Goal: Information Seeking & Learning: Learn about a topic

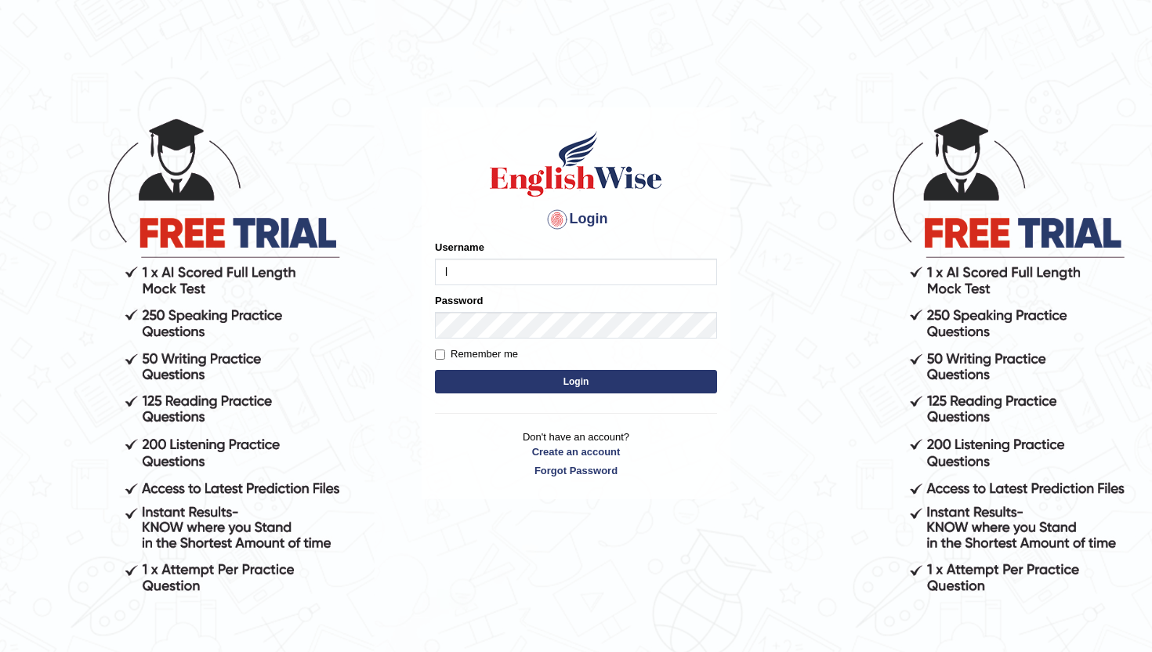
type input "lydiaN"
click at [556, 386] on button "Login" at bounding box center [576, 382] width 282 height 24
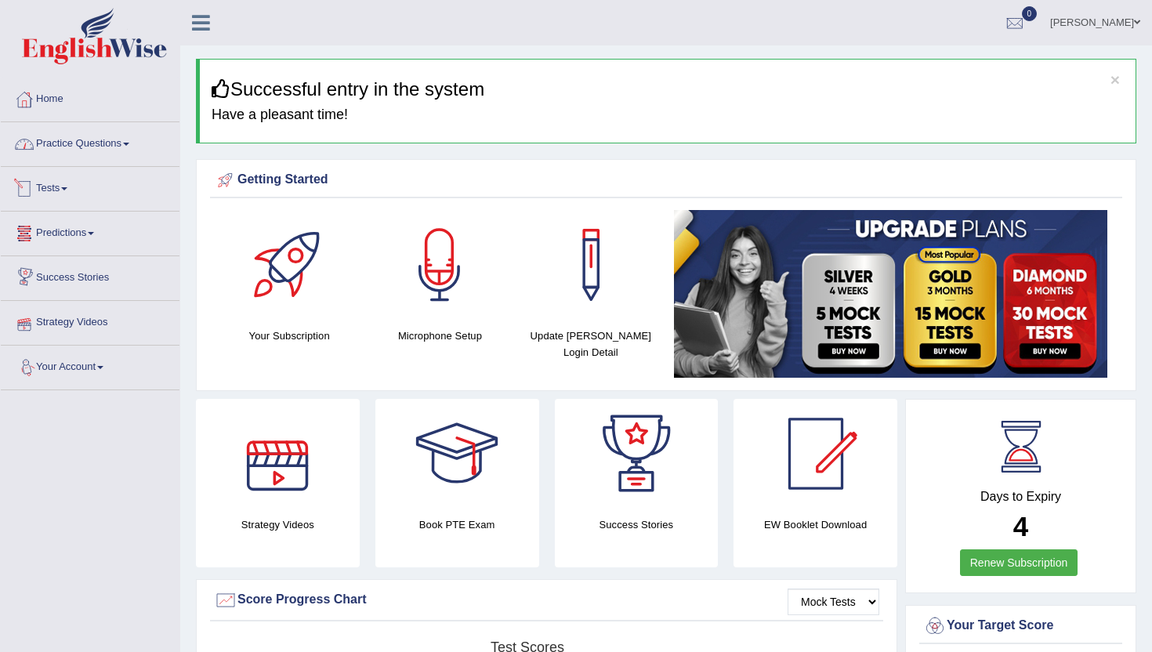
click at [94, 148] on link "Practice Questions" at bounding box center [90, 141] width 179 height 39
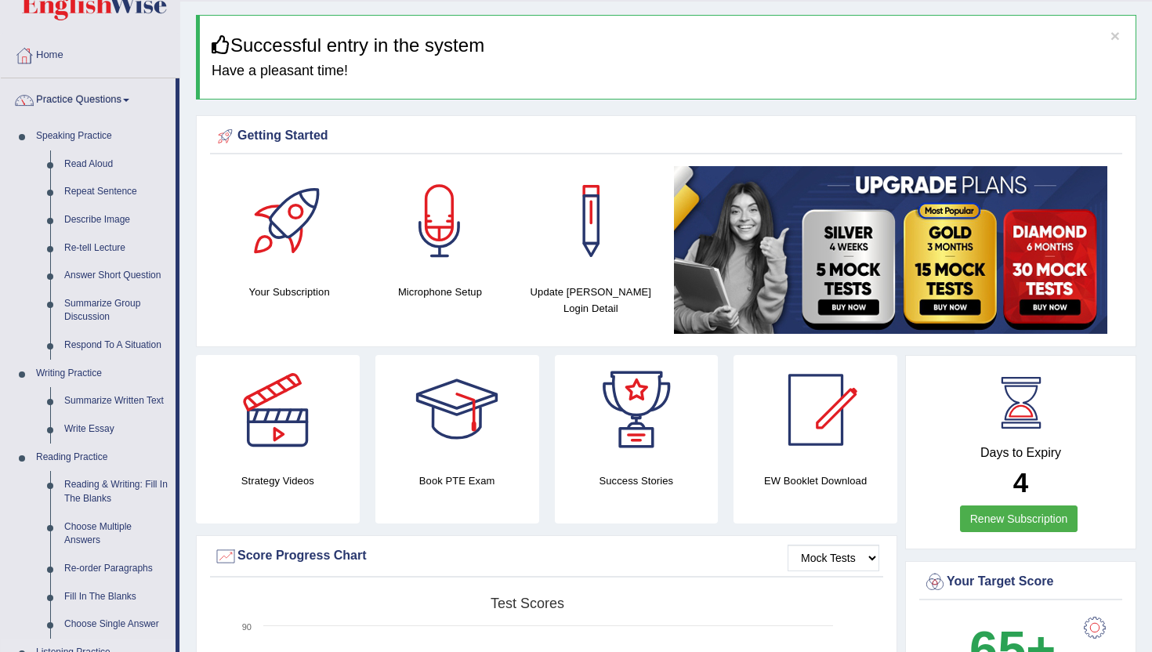
scroll to position [42, 0]
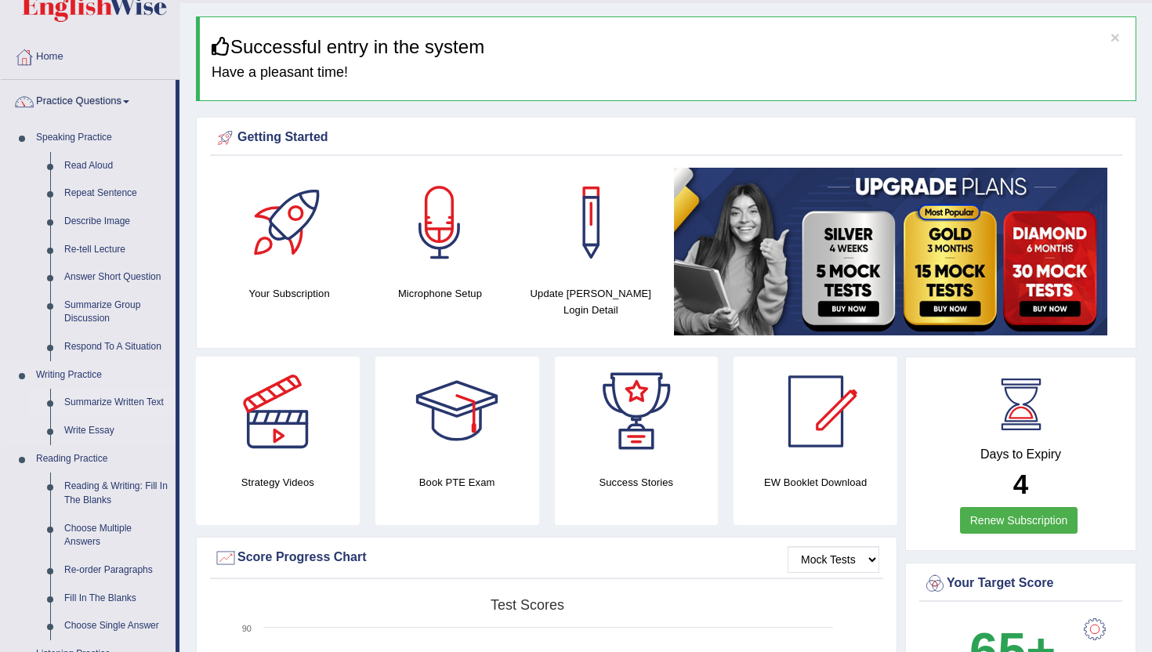
click at [121, 397] on link "Summarize Written Text" at bounding box center [116, 403] width 118 height 28
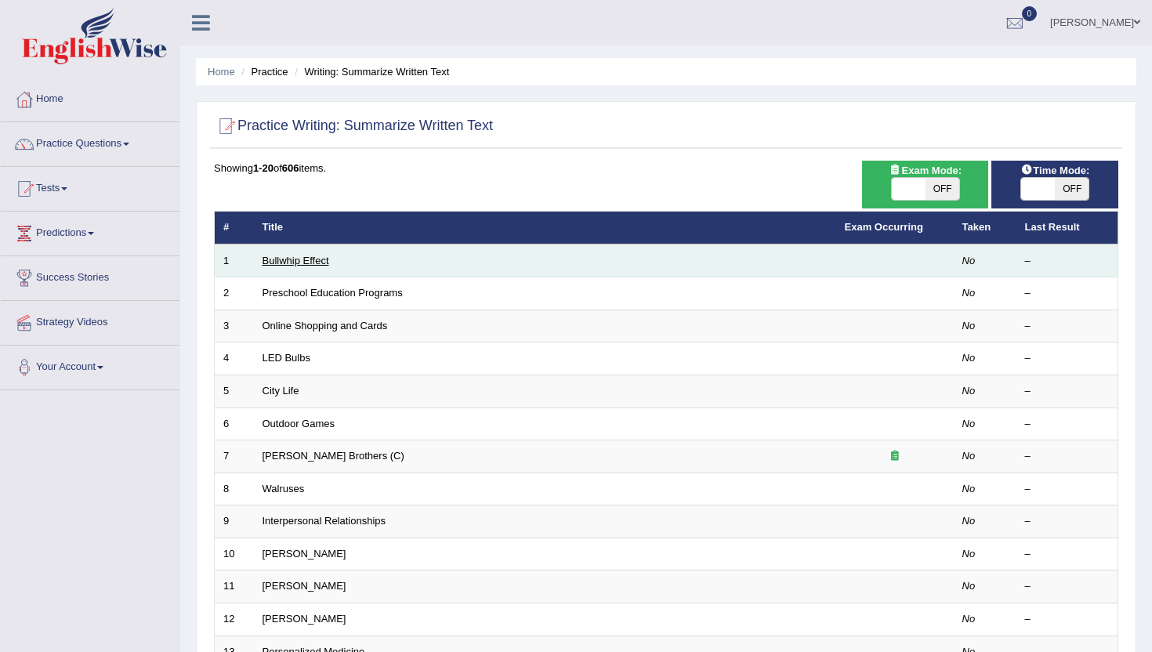
click at [289, 262] on link "Bullwhip Effect" at bounding box center [295, 261] width 67 height 12
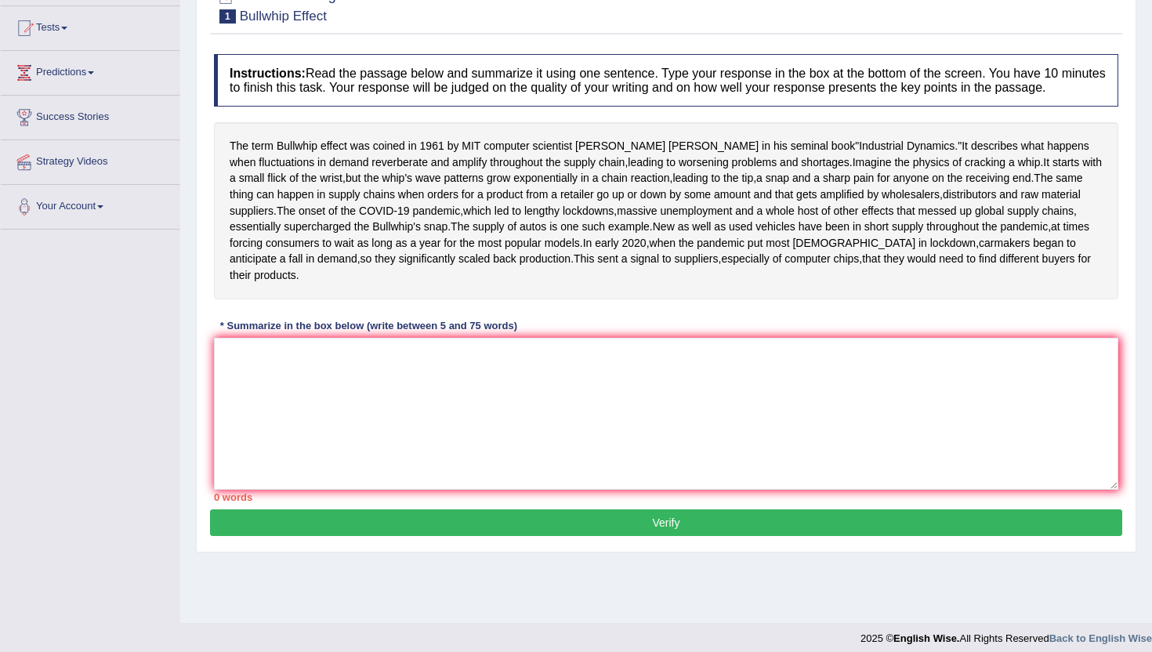
scroll to position [154, 0]
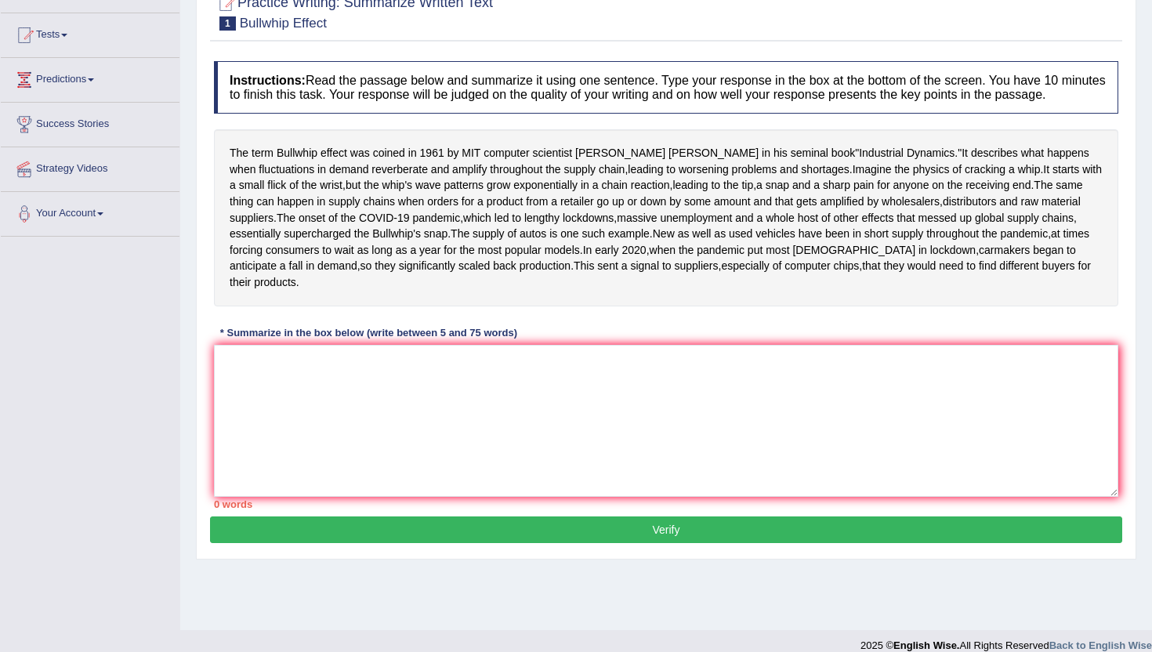
click at [338, 400] on div "Instructions: Read the passage below and summarize it using one sentence. Type …" at bounding box center [666, 284] width 912 height 463
click at [322, 442] on textarea at bounding box center [666, 421] width 904 height 152
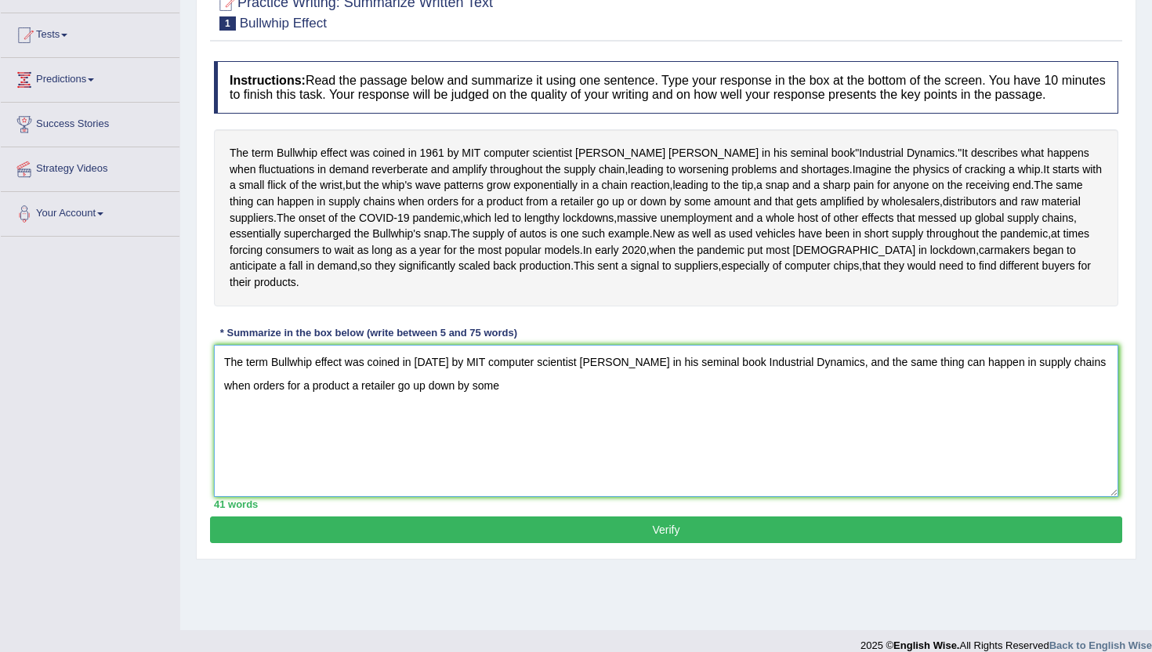
click at [559, 463] on textarea "The term Bullwhip effect was coined in 1961 by MIT computer scientist Jay Forre…" at bounding box center [666, 421] width 904 height 152
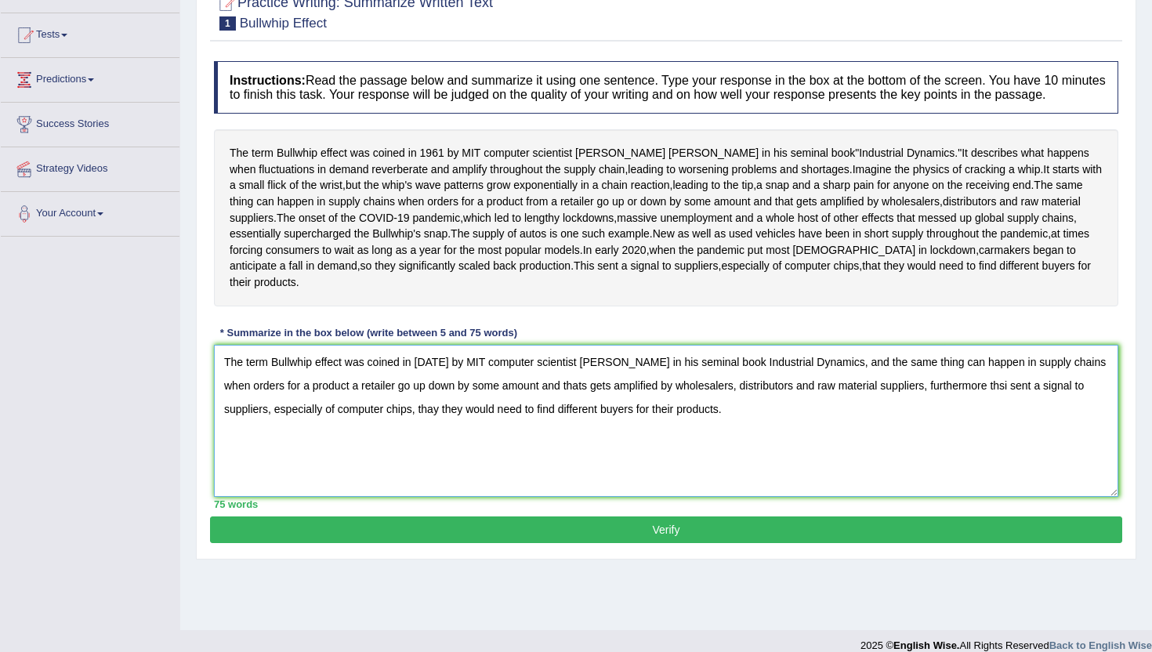
click at [444, 488] on textarea "The term Bullwhip effect was coined in 1961 by MIT computer scientist Jay Forre…" at bounding box center [666, 421] width 904 height 152
drag, startPoint x: 416, startPoint y: 488, endPoint x: 726, endPoint y: 484, distance: 310.3
click at [726, 484] on textarea "The term Bullwhip effect was coined in 1961 by MIT computer scientist Jay Forre…" at bounding box center [666, 421] width 904 height 152
type textarea "The term Bullwhip effect was coined in 1961 by MIT computer scientist Jay Forre…"
click at [697, 543] on button "Verify" at bounding box center [666, 529] width 912 height 27
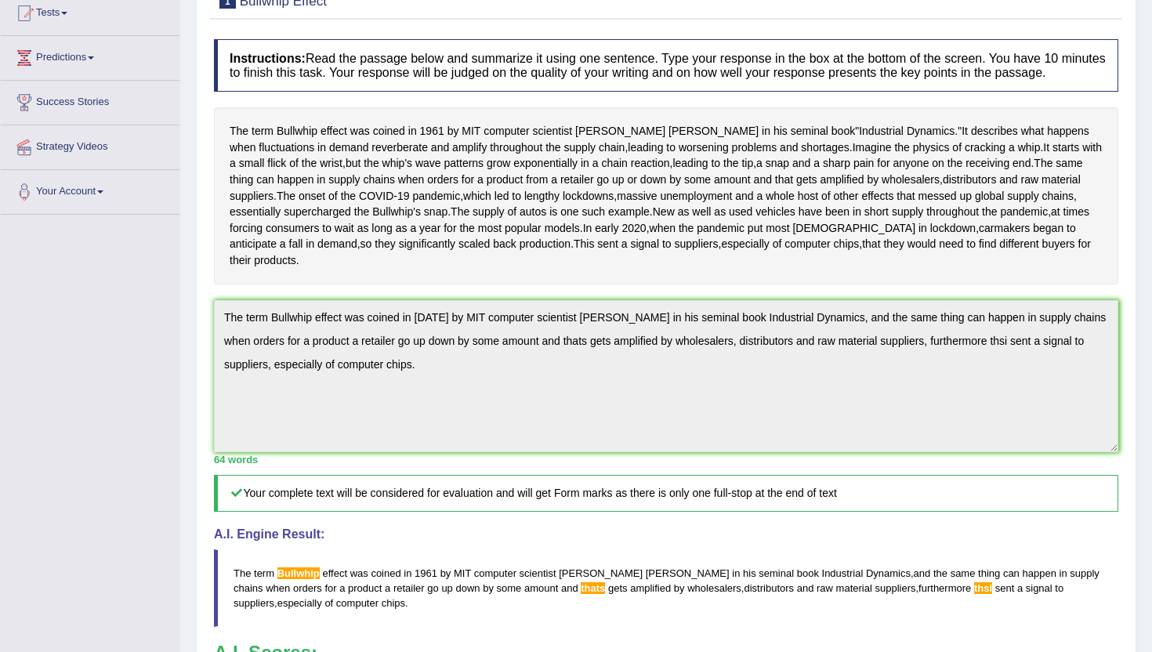
scroll to position [0, 0]
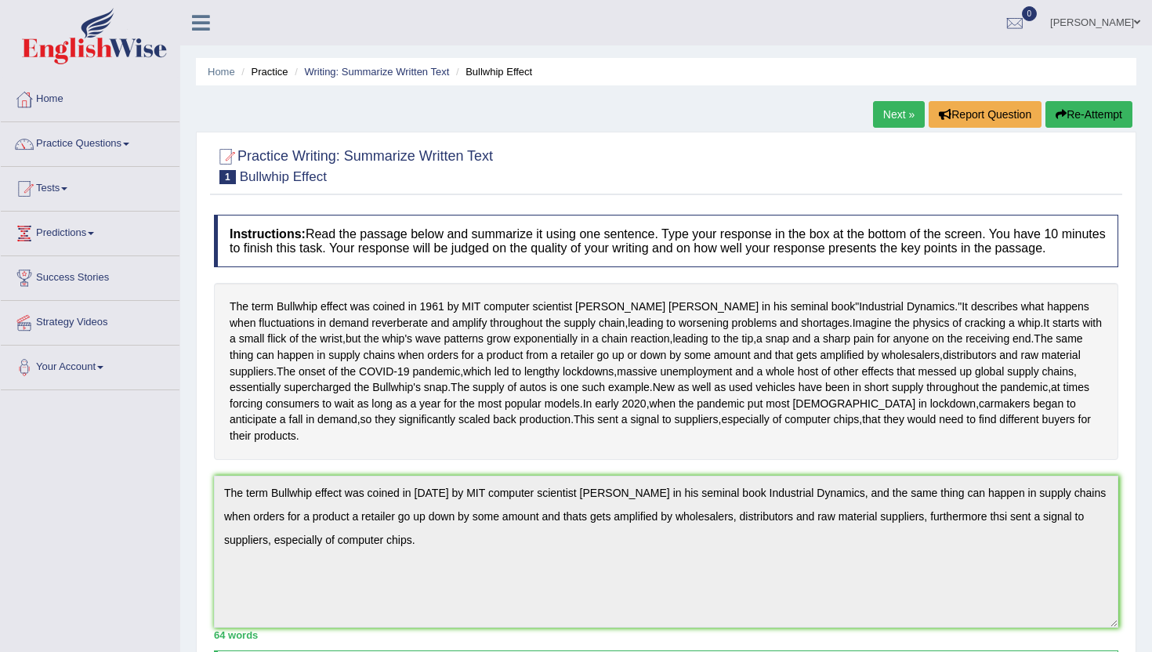
click at [896, 115] on link "Next »" at bounding box center [899, 114] width 52 height 27
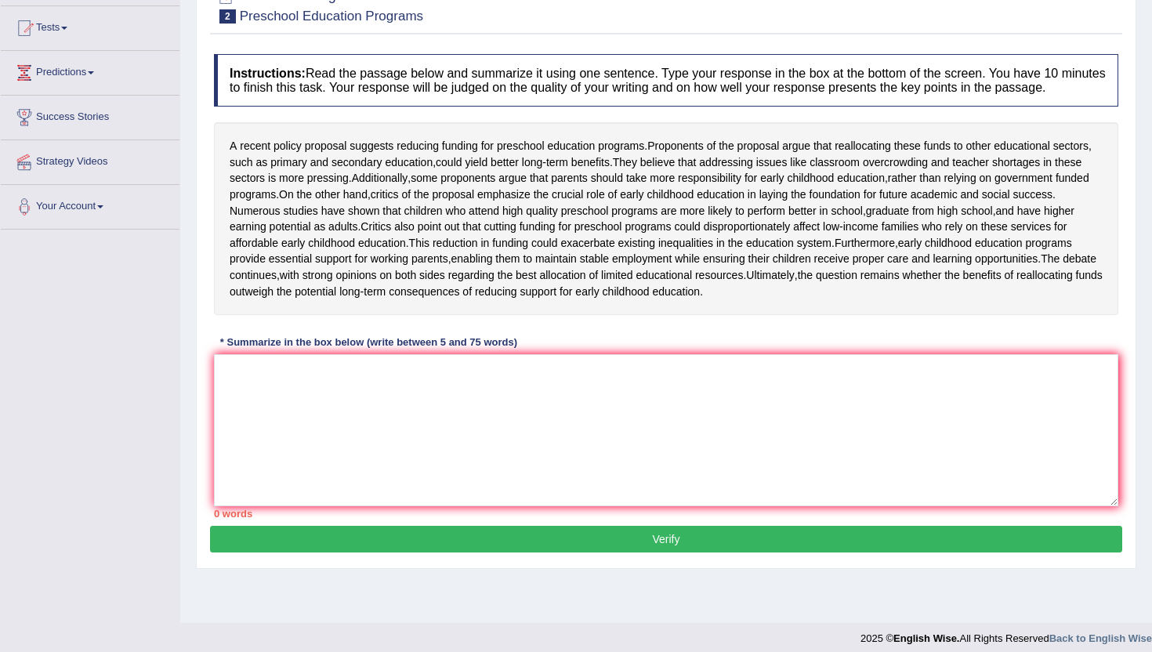
scroll to position [184, 0]
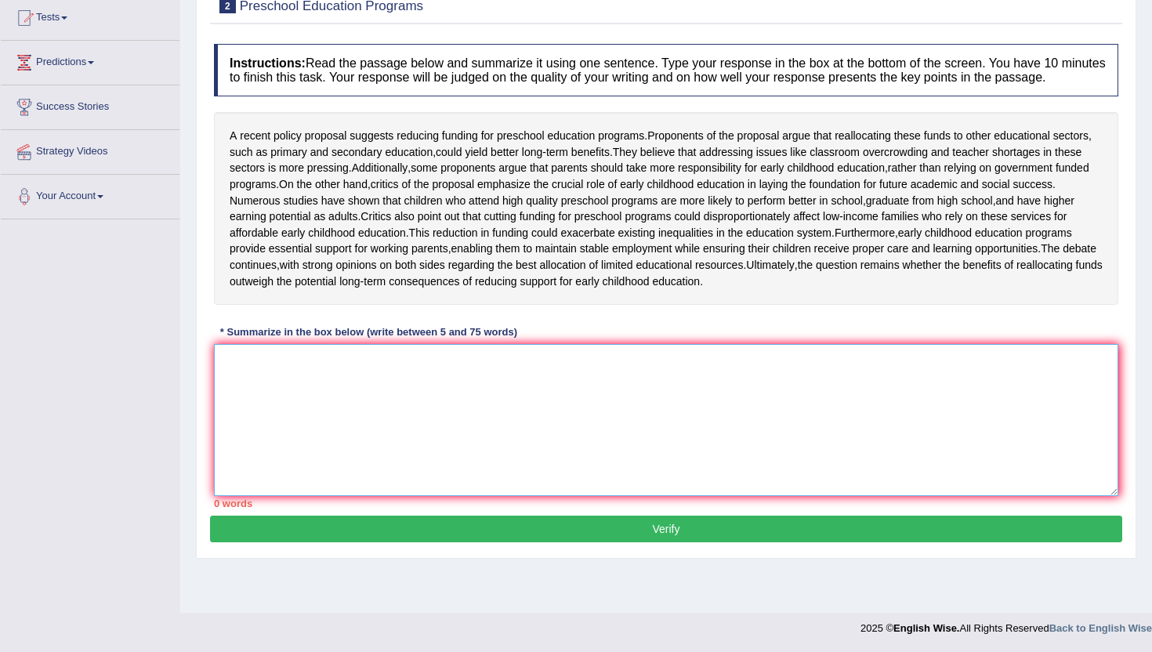
click at [756, 457] on textarea at bounding box center [666, 420] width 904 height 152
click at [601, 480] on textarea at bounding box center [666, 420] width 904 height 152
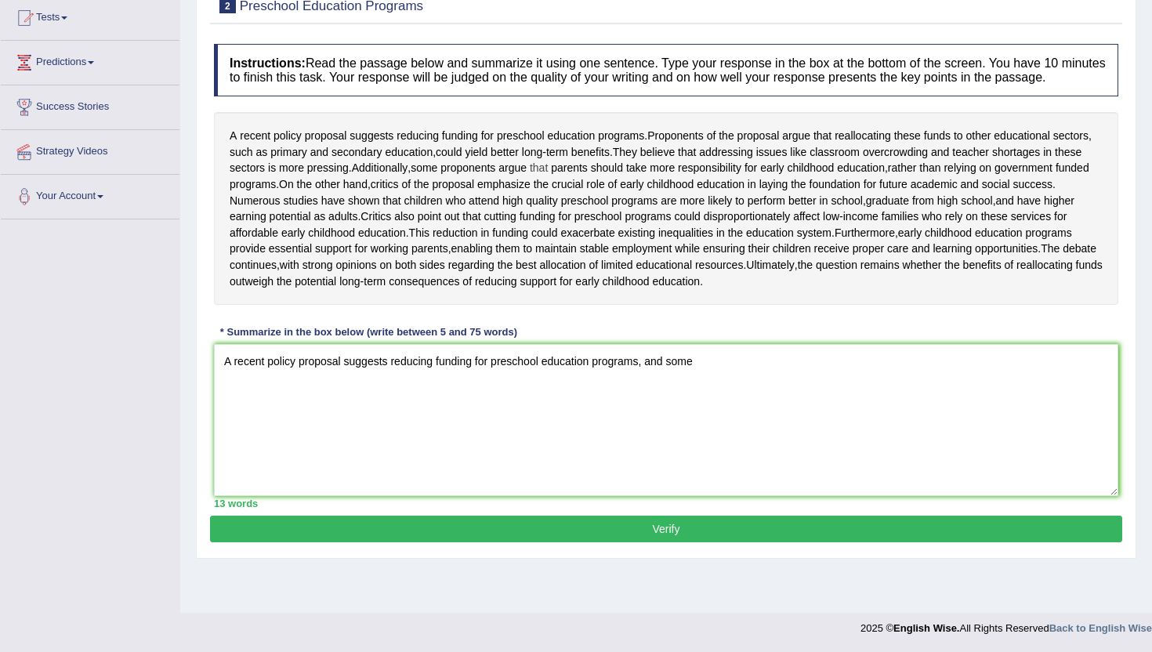
drag, startPoint x: 494, startPoint y: 170, endPoint x: 584, endPoint y: 168, distance: 90.1
click at [585, 169] on div "A recent policy proposal suggests reducing funding for preschool education prog…" at bounding box center [666, 208] width 904 height 193
click at [712, 413] on textarea "A recent policy proposal suggests reducing funding for preschool education prog…" at bounding box center [666, 420] width 904 height 152
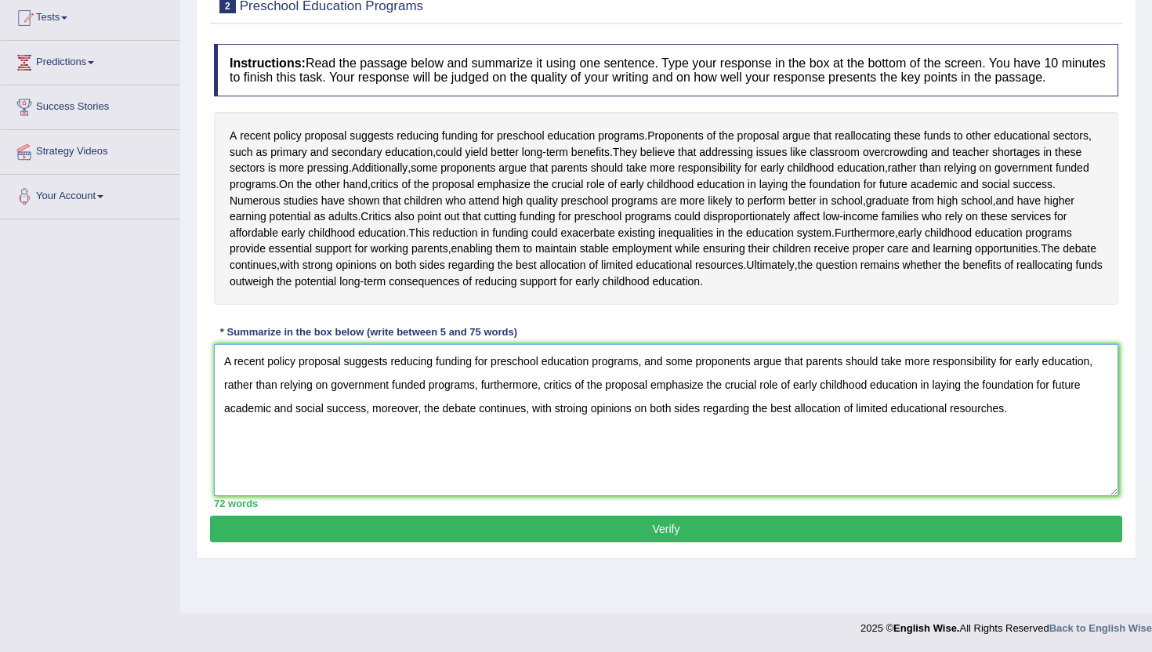
click at [581, 457] on textarea "A recent policy proposal suggests reducing funding for preschool education prog…" at bounding box center [666, 420] width 904 height 152
drag, startPoint x: 426, startPoint y: 459, endPoint x: 532, endPoint y: 466, distance: 106.0
click at [532, 466] on textarea "A recent policy proposal suggests reducing funding for preschool education prog…" at bounding box center [666, 420] width 904 height 152
click at [892, 456] on textarea "A recent policy proposal suggests reducing funding for preschool education prog…" at bounding box center [666, 420] width 904 height 152
type textarea "A recent policy proposal suggests reducing funding for preschool education prog…"
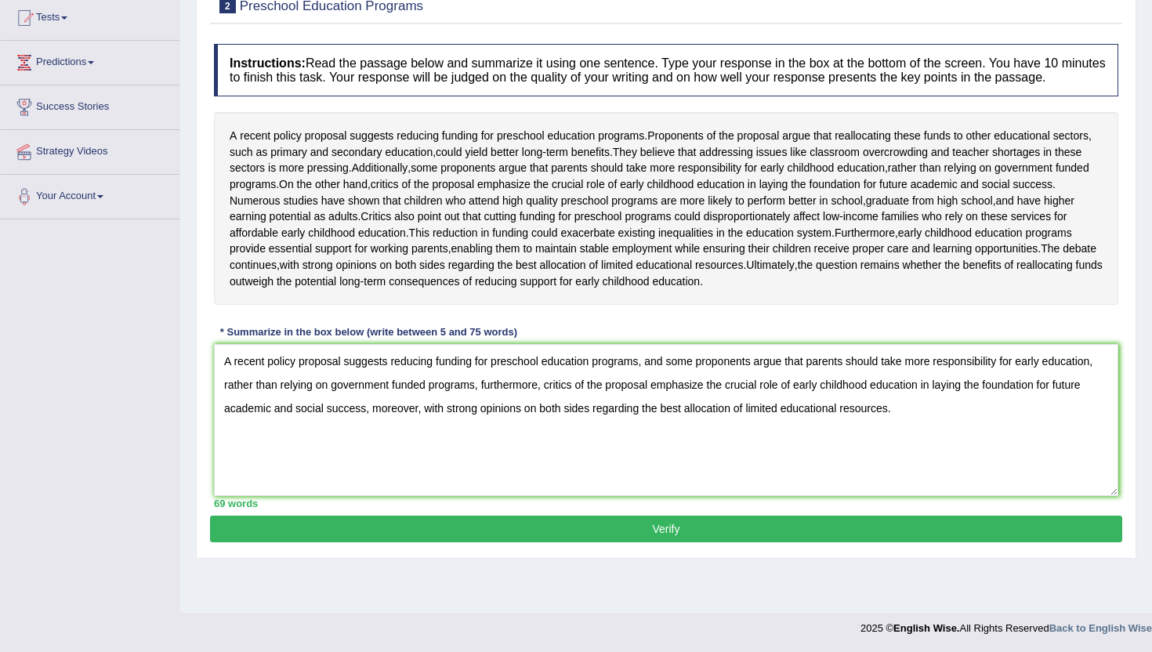
click at [873, 542] on button "Verify" at bounding box center [666, 529] width 912 height 27
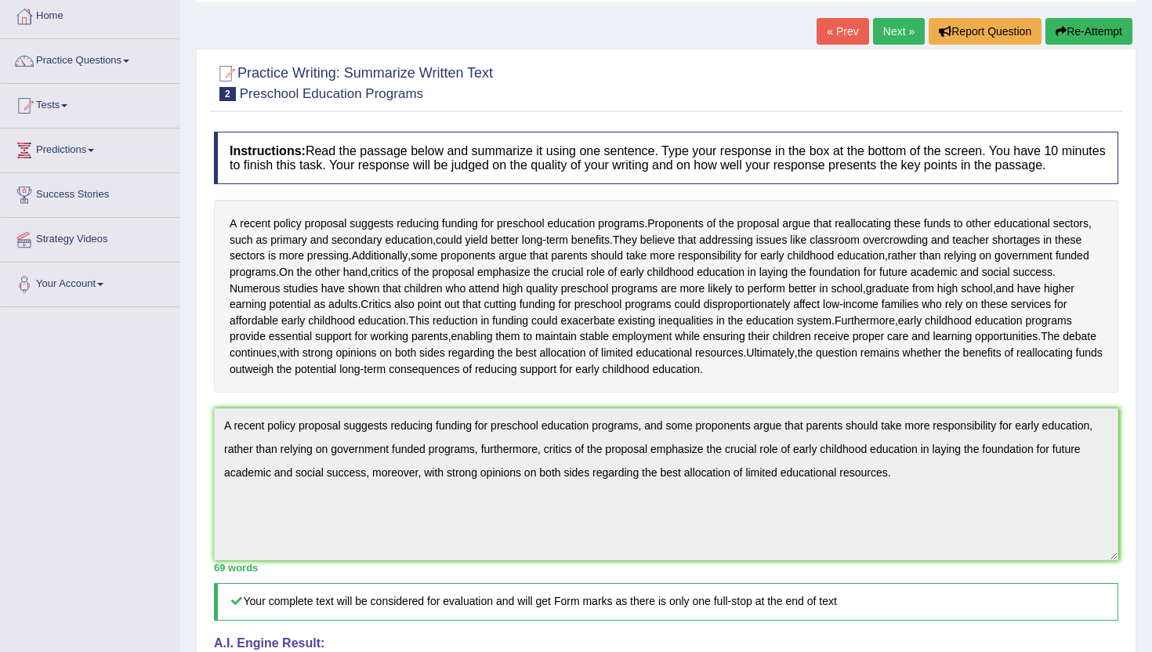
scroll to position [82, 0]
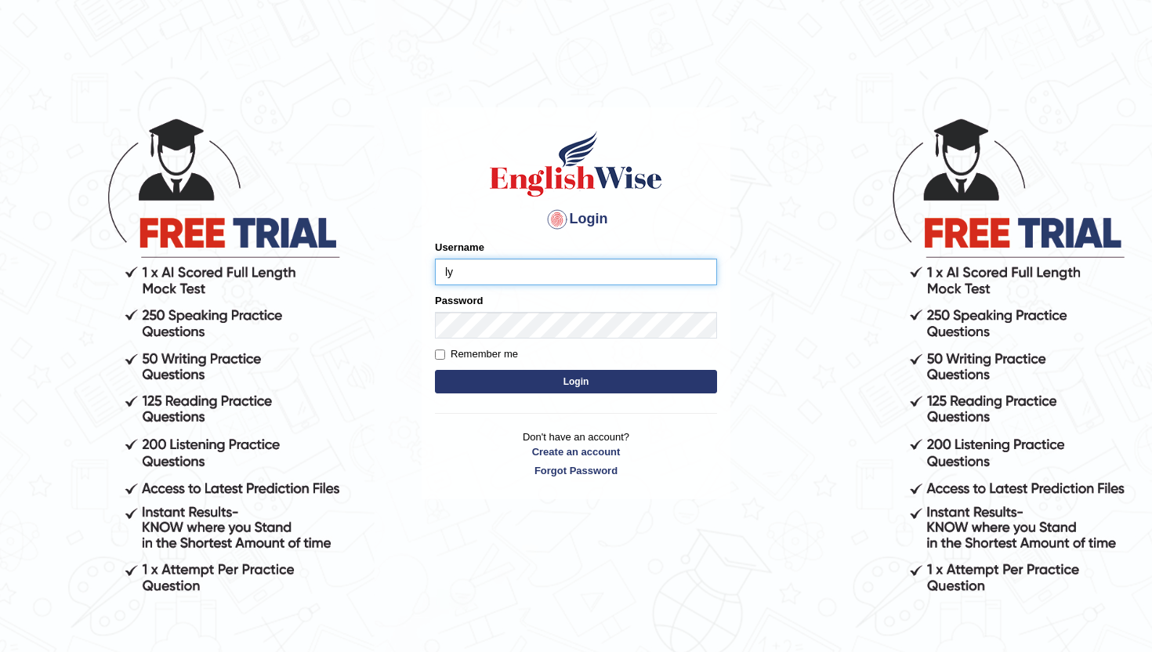
type input "lyd"
click at [485, 279] on input "Username" at bounding box center [576, 272] width 282 height 27
type input "lydiaN"
click at [519, 382] on button "Login" at bounding box center [576, 382] width 282 height 24
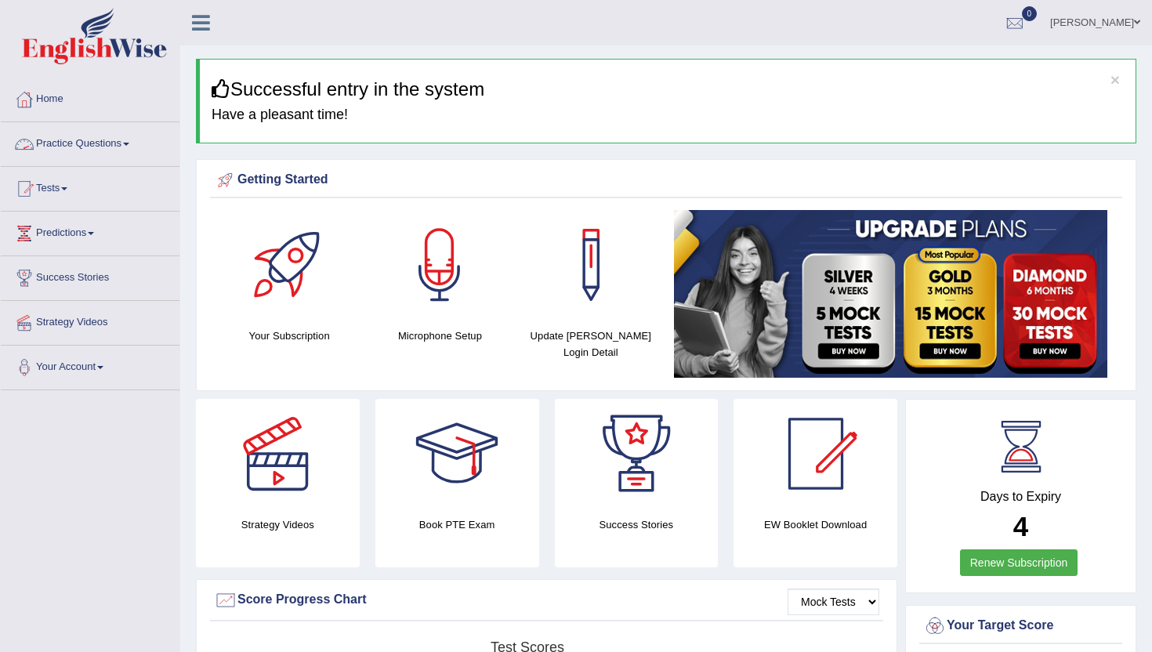
click at [79, 146] on link "Practice Questions" at bounding box center [90, 141] width 179 height 39
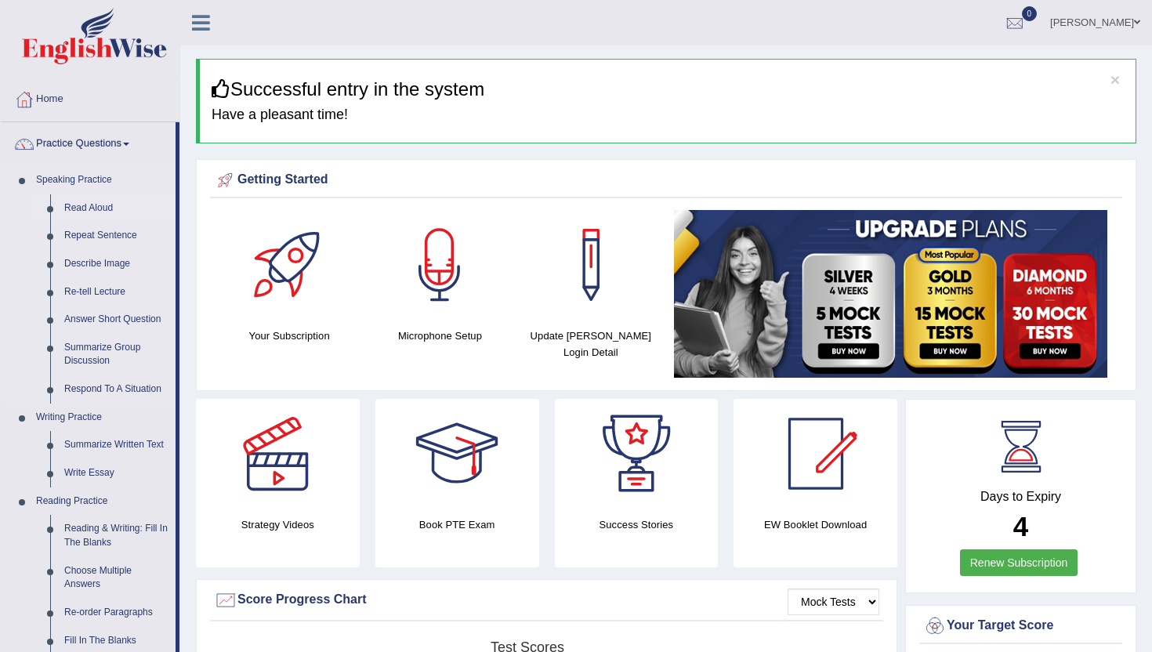
click at [93, 205] on link "Read Aloud" at bounding box center [116, 208] width 118 height 28
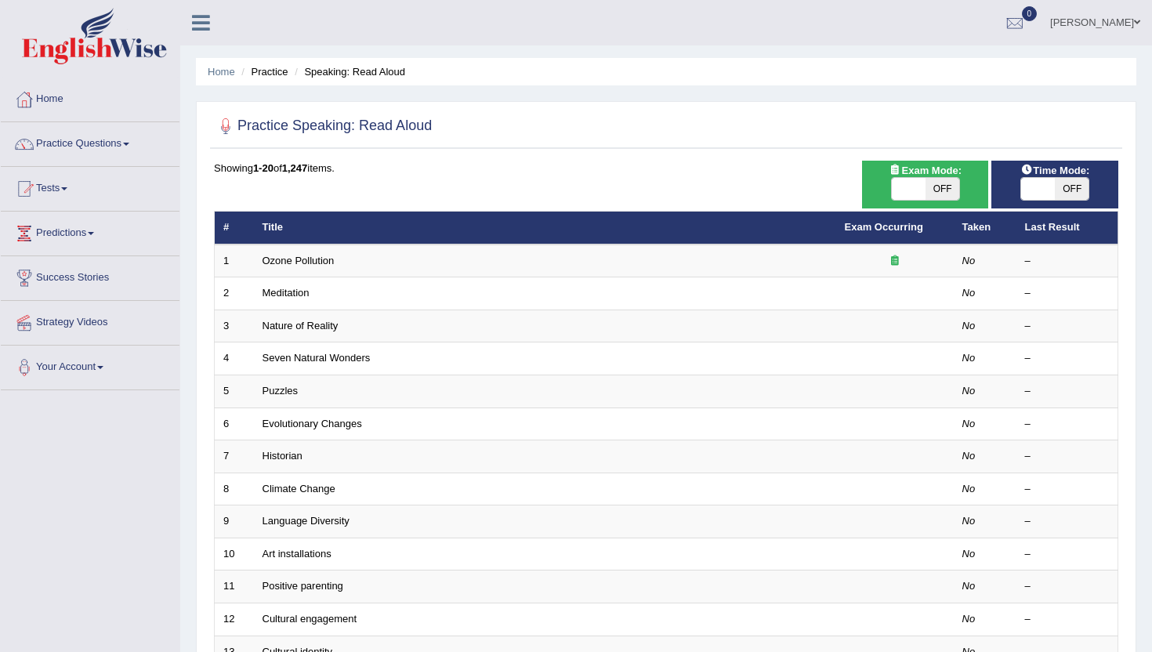
click at [63, 94] on link "Home" at bounding box center [90, 97] width 179 height 39
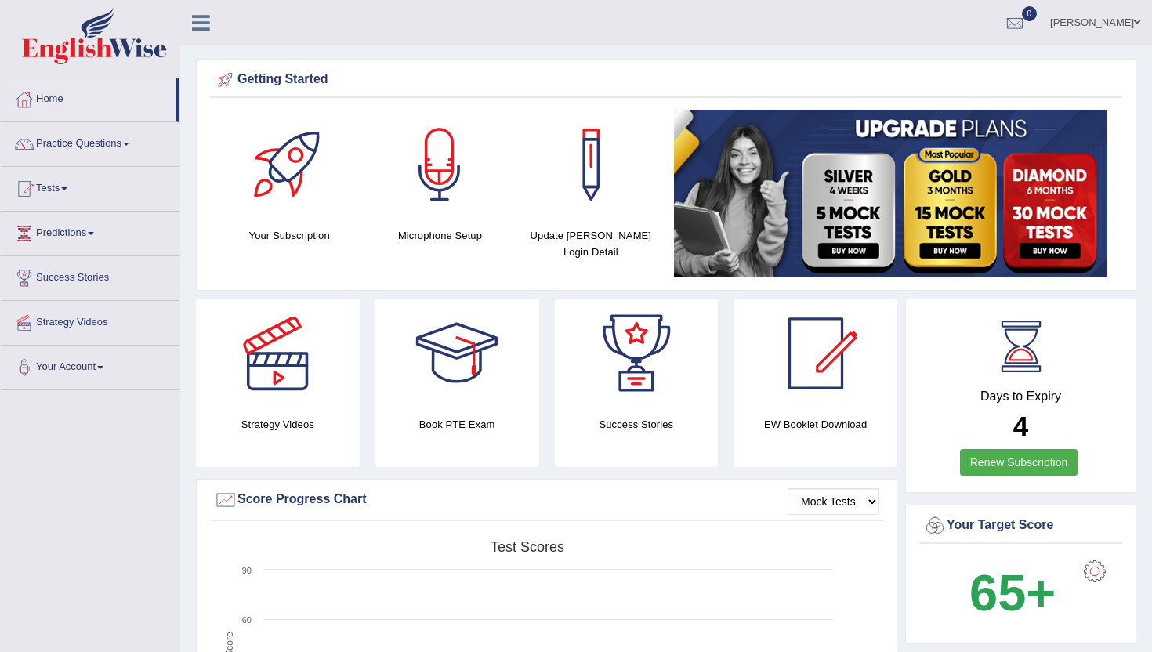
click at [755, 67] on div "Getting Started" at bounding box center [666, 82] width 912 height 31
click at [597, 259] on h4 "Update Pearson Login Detail" at bounding box center [590, 243] width 135 height 33
click at [128, 144] on link "Practice Questions" at bounding box center [90, 141] width 179 height 39
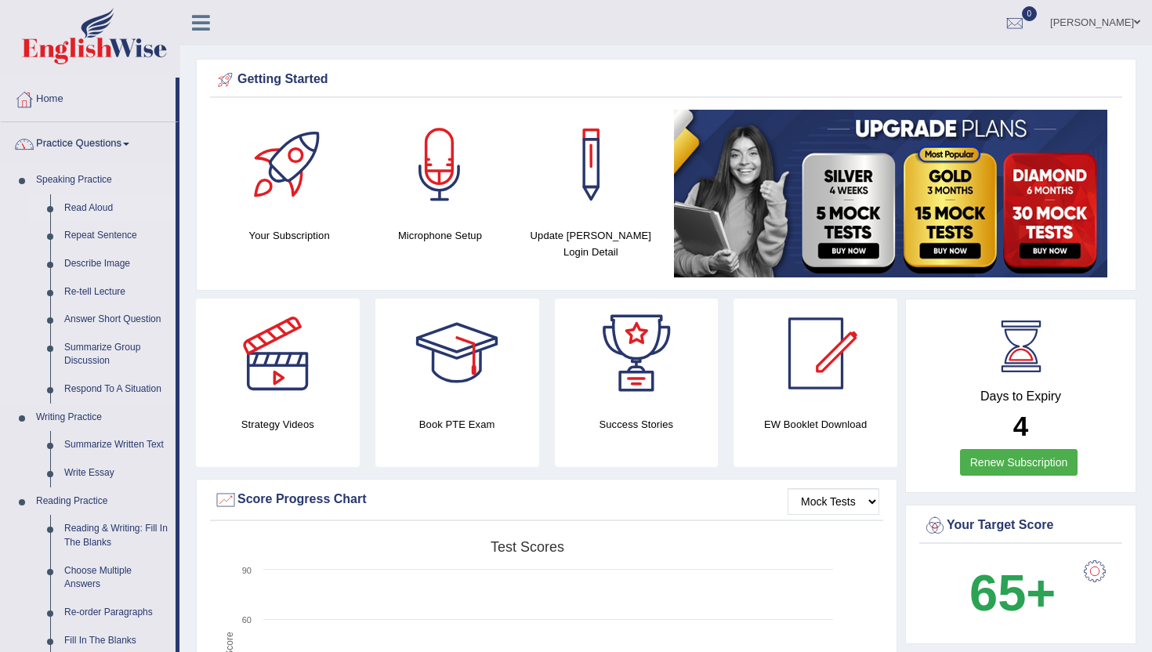
click at [104, 210] on link "Read Aloud" at bounding box center [116, 208] width 118 height 28
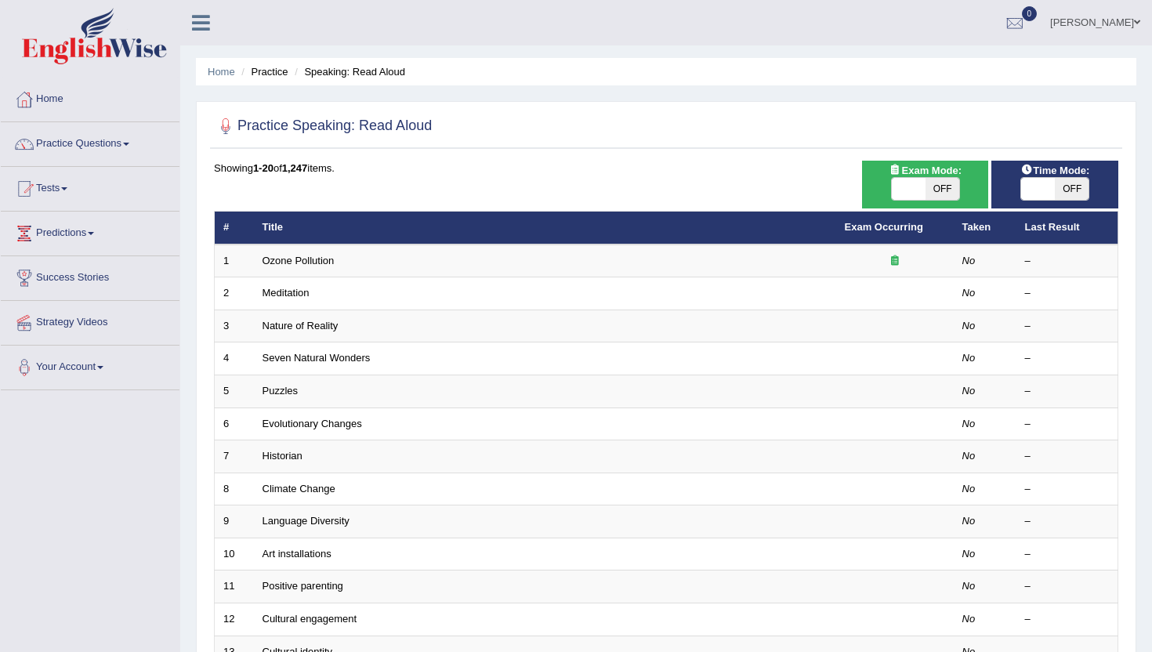
click at [905, 189] on span at bounding box center [909, 189] width 34 height 22
checkbox input "true"
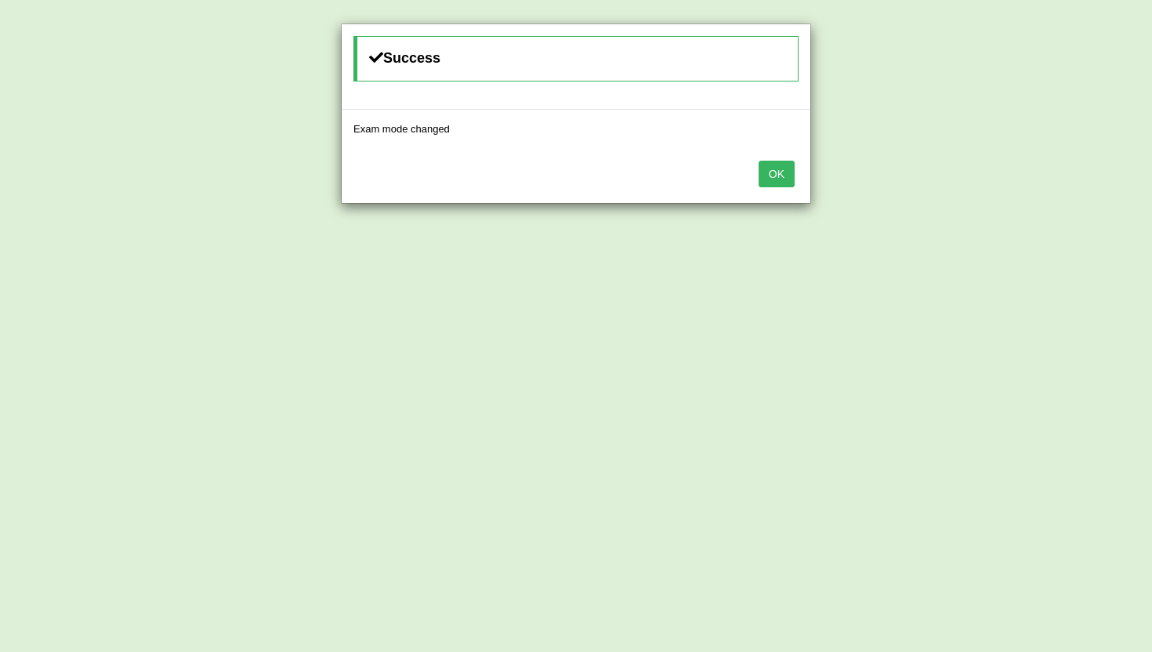
click at [773, 168] on button "OK" at bounding box center [776, 174] width 36 height 27
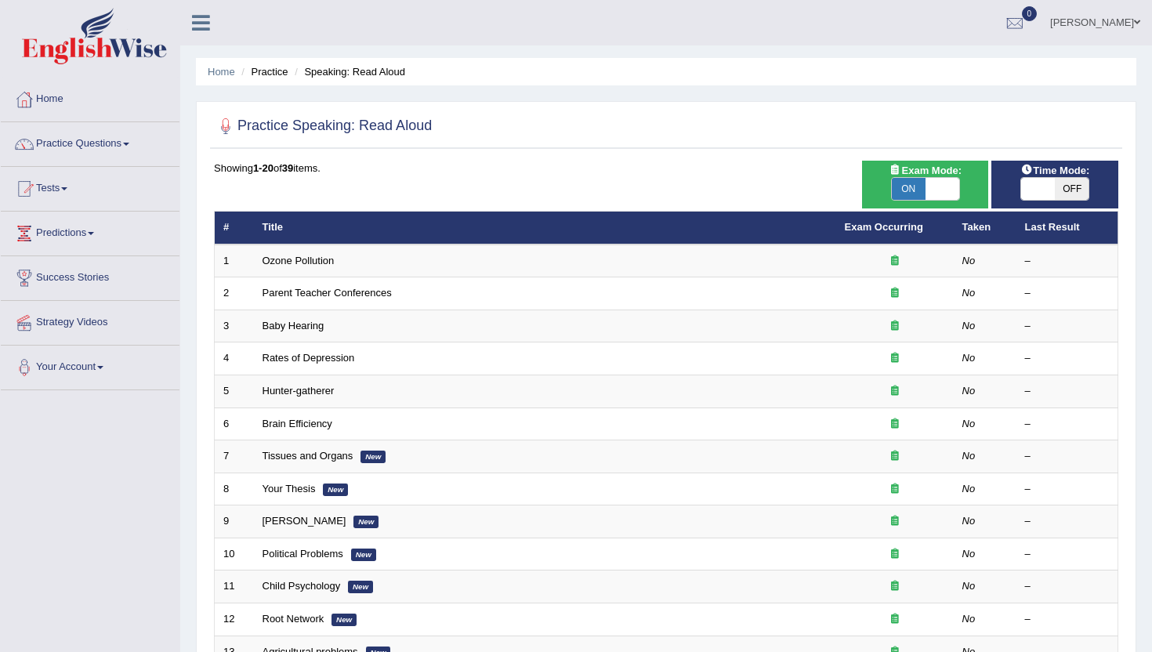
click at [1039, 189] on span at bounding box center [1038, 189] width 34 height 22
checkbox input "true"
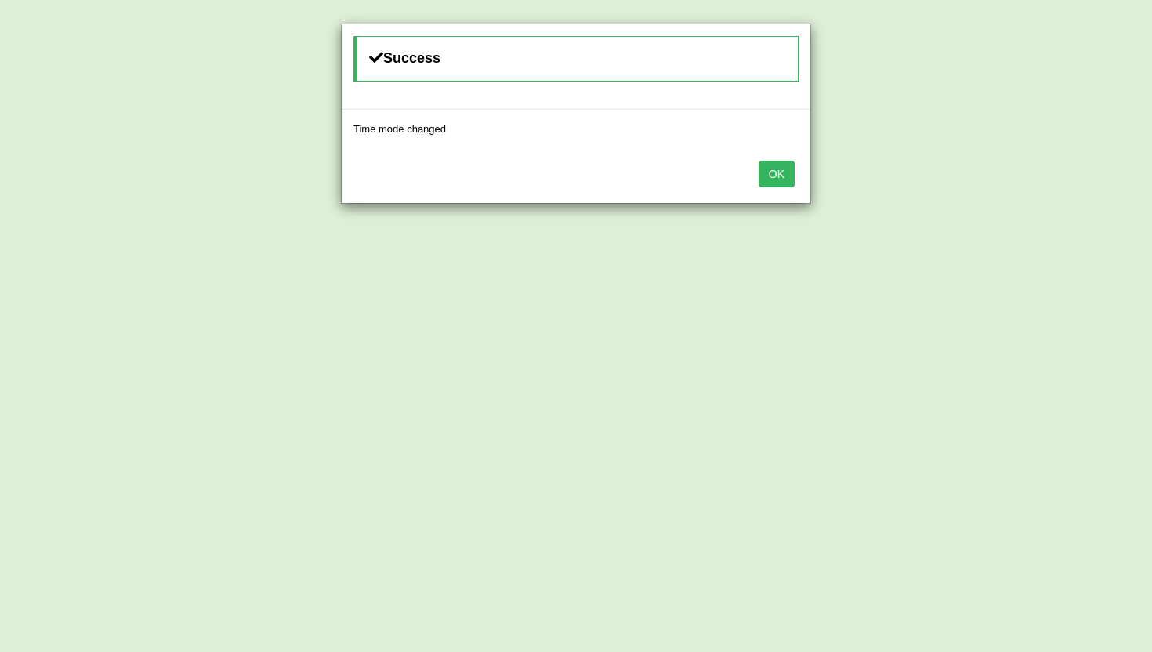
click at [784, 181] on button "OK" at bounding box center [776, 174] width 36 height 27
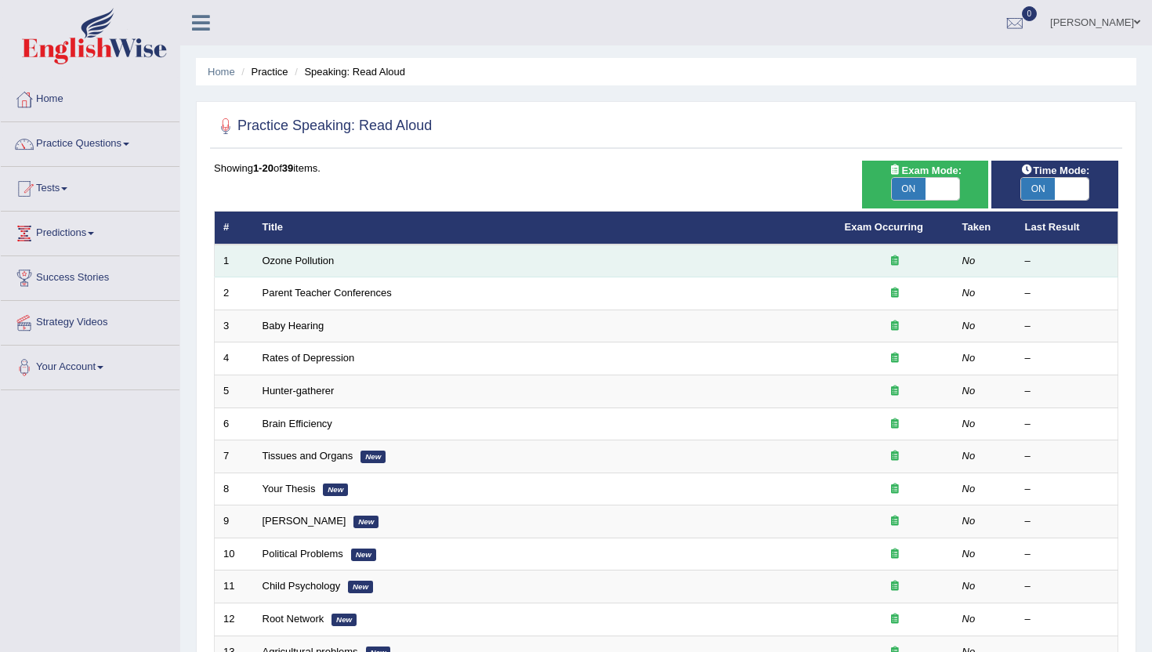
click at [531, 273] on td "Ozone Pollution" at bounding box center [545, 260] width 582 height 33
click at [324, 263] on link "Ozone Pollution" at bounding box center [298, 261] width 72 height 12
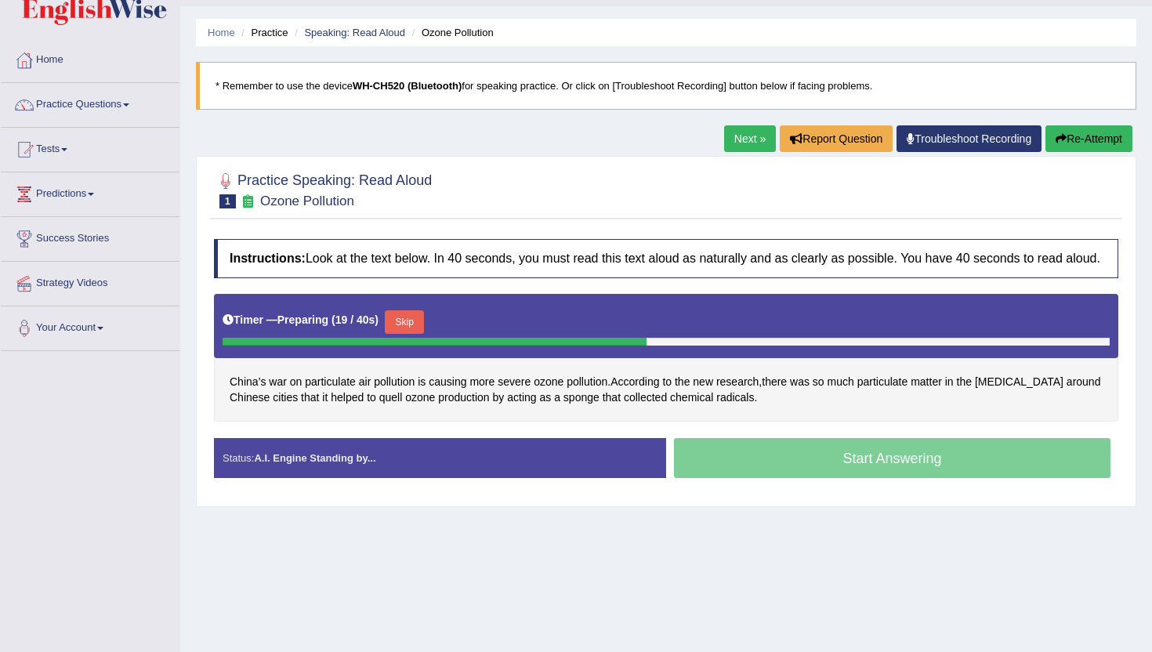
scroll to position [47, 0]
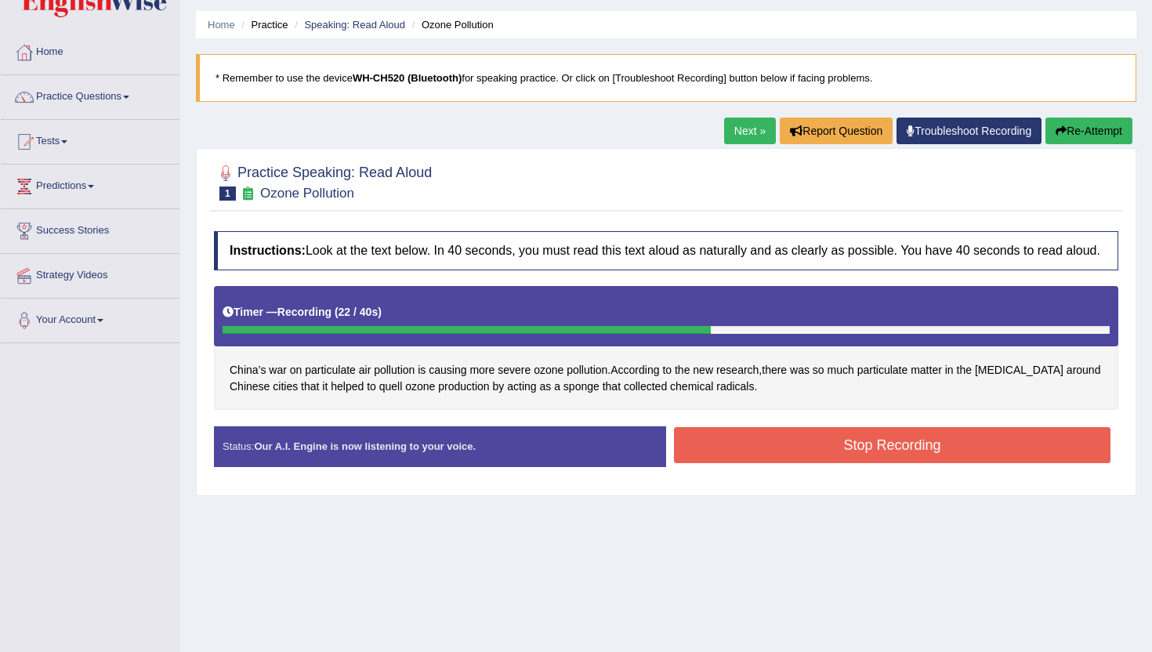
click at [770, 463] on button "Stop Recording" at bounding box center [892, 445] width 436 height 36
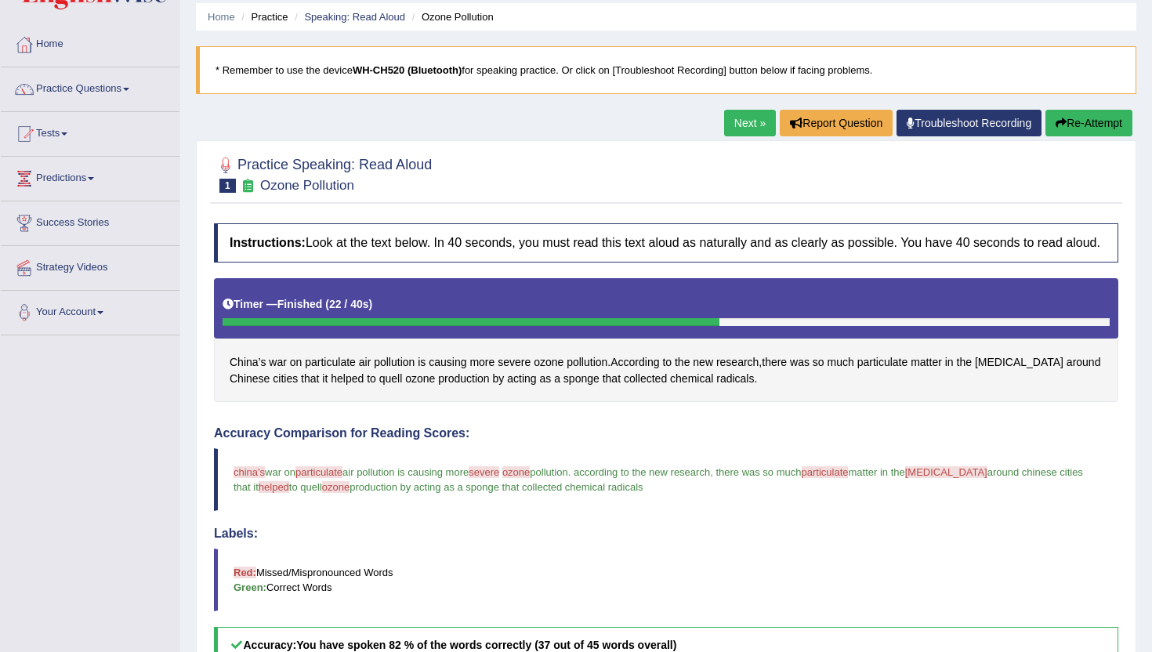
scroll to position [0, 0]
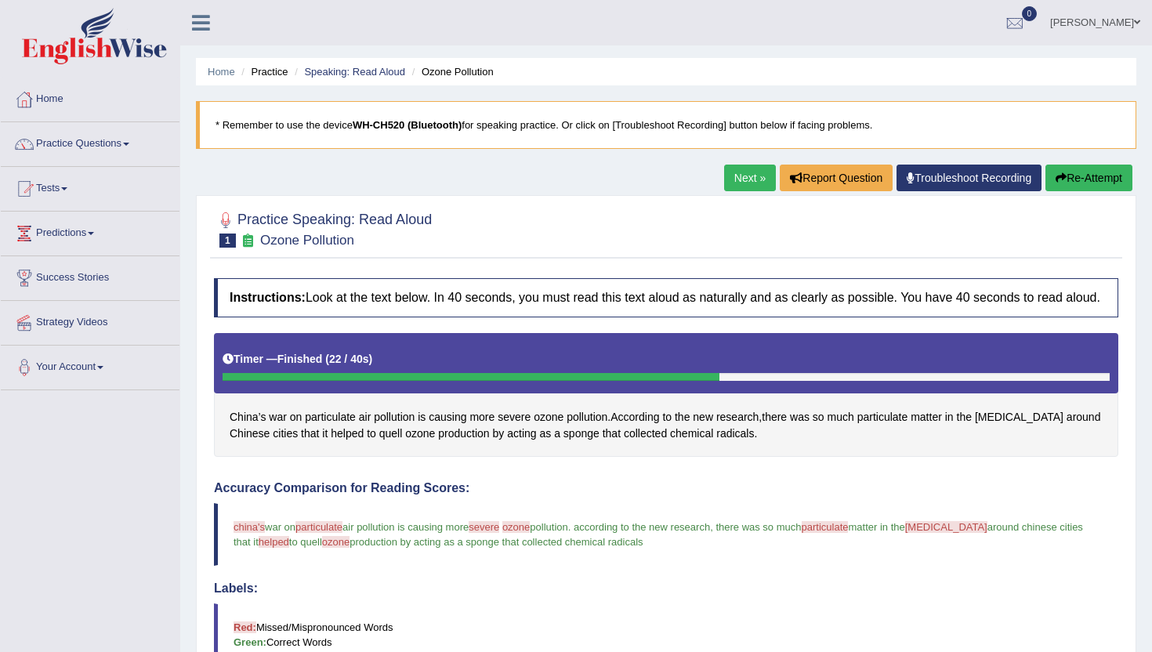
click at [732, 176] on link "Next »" at bounding box center [750, 178] width 52 height 27
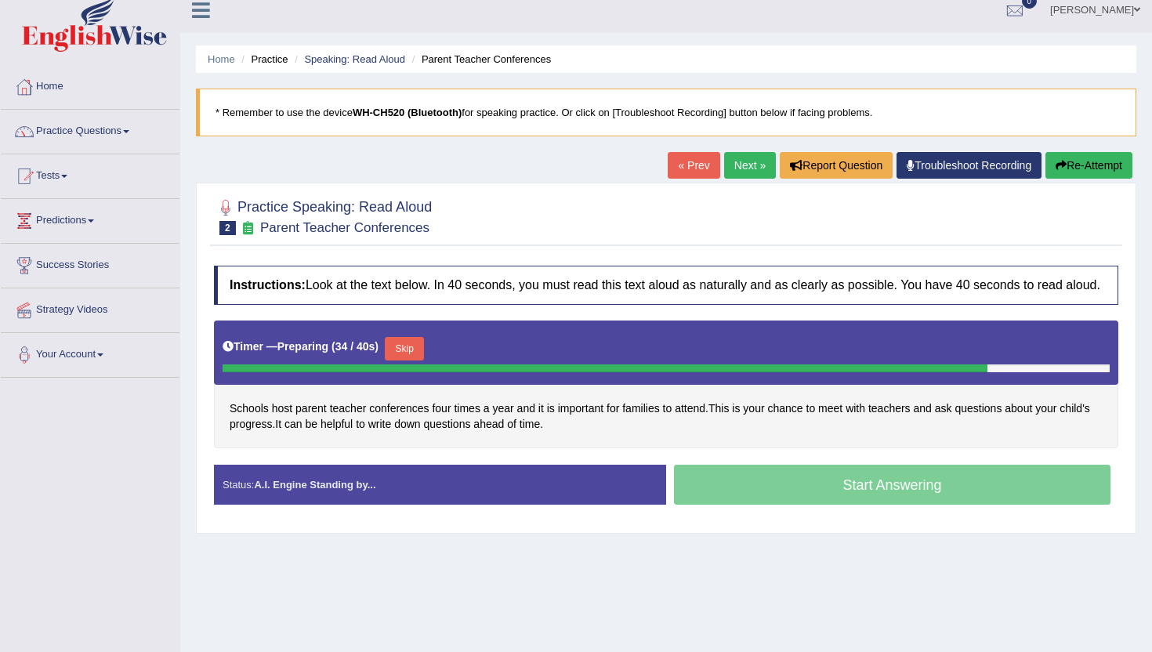
scroll to position [14, 0]
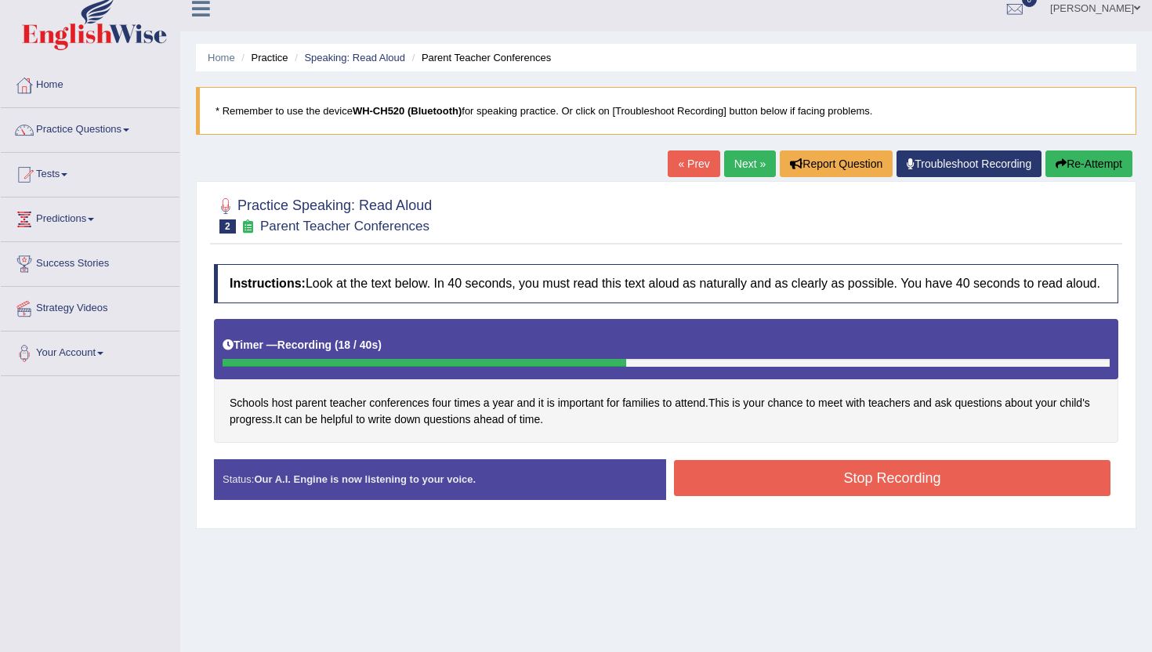
click at [720, 492] on button "Stop Recording" at bounding box center [892, 478] width 436 height 36
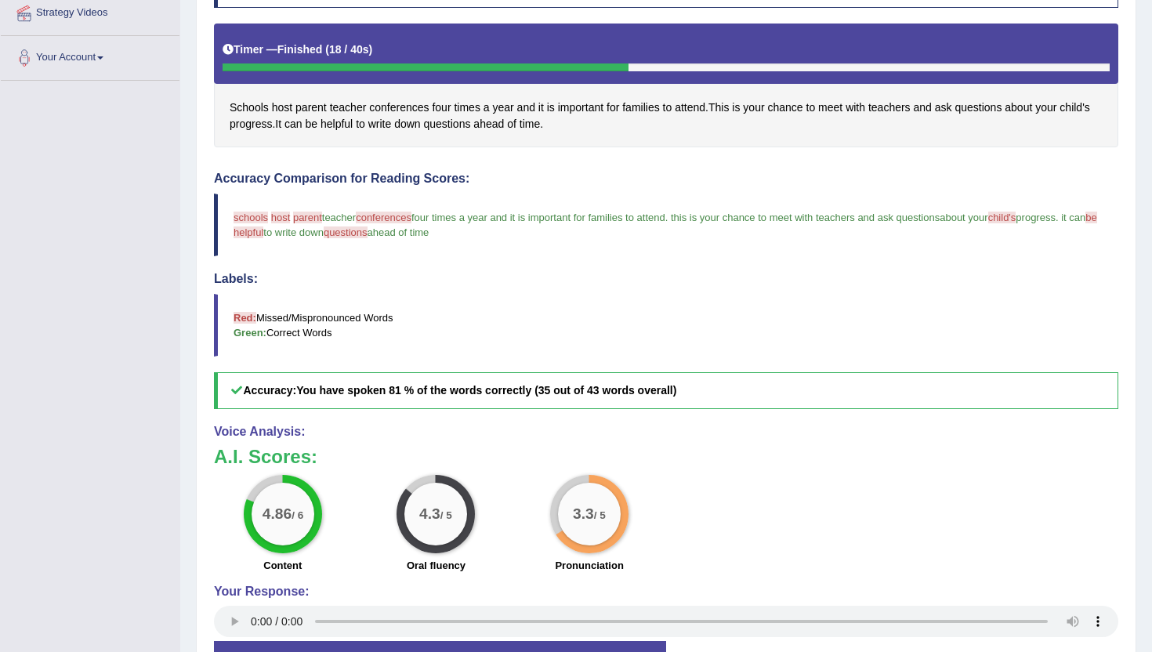
scroll to position [0, 0]
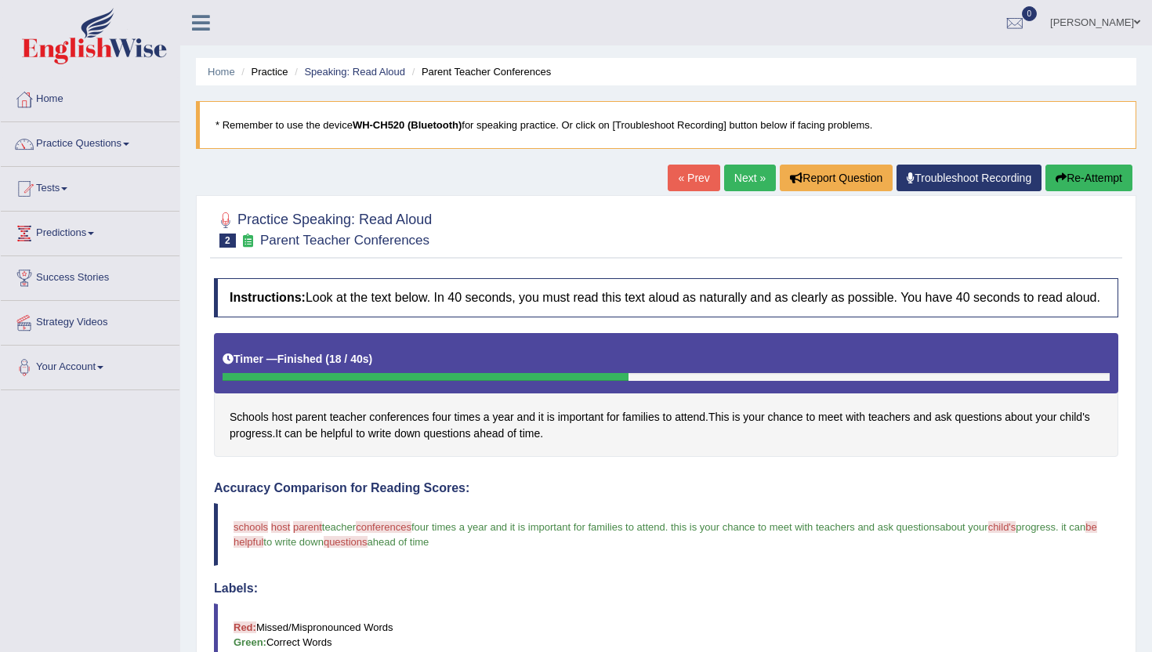
click at [733, 172] on link "Next »" at bounding box center [750, 178] width 52 height 27
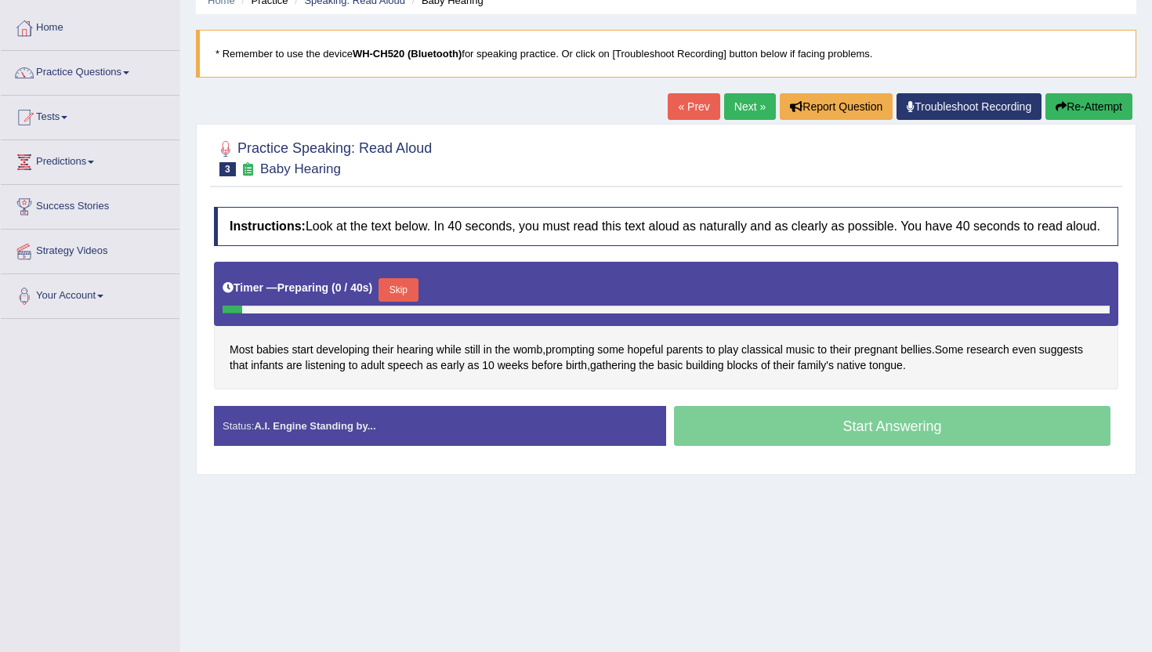
scroll to position [26, 0]
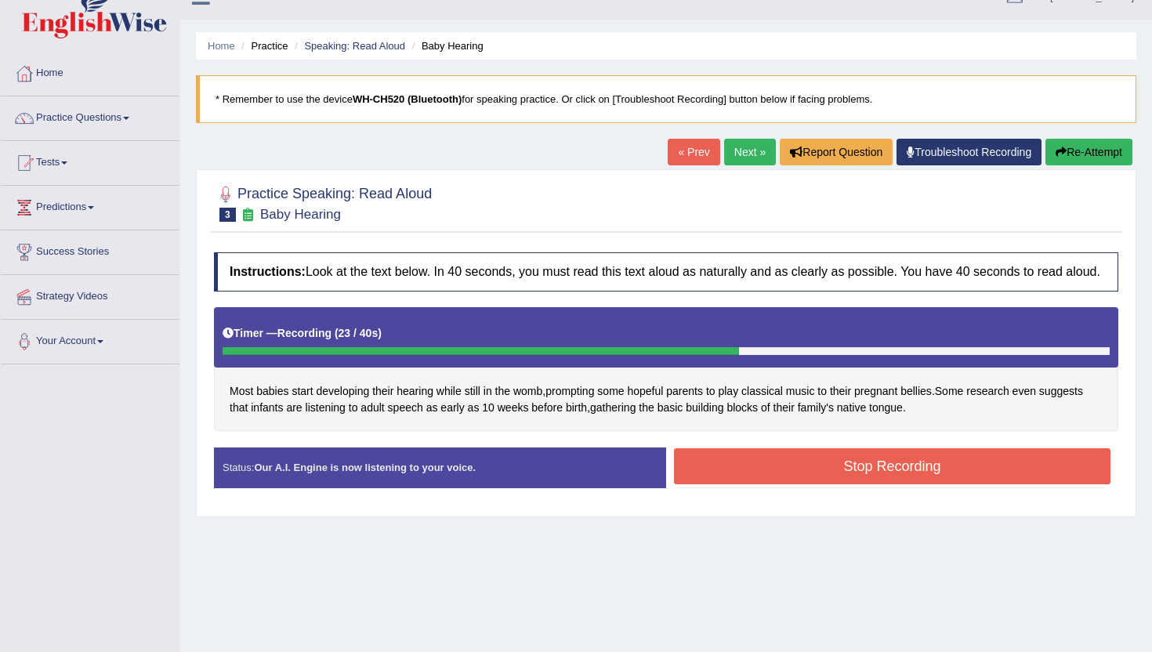
click at [730, 484] on button "Stop Recording" at bounding box center [892, 466] width 436 height 36
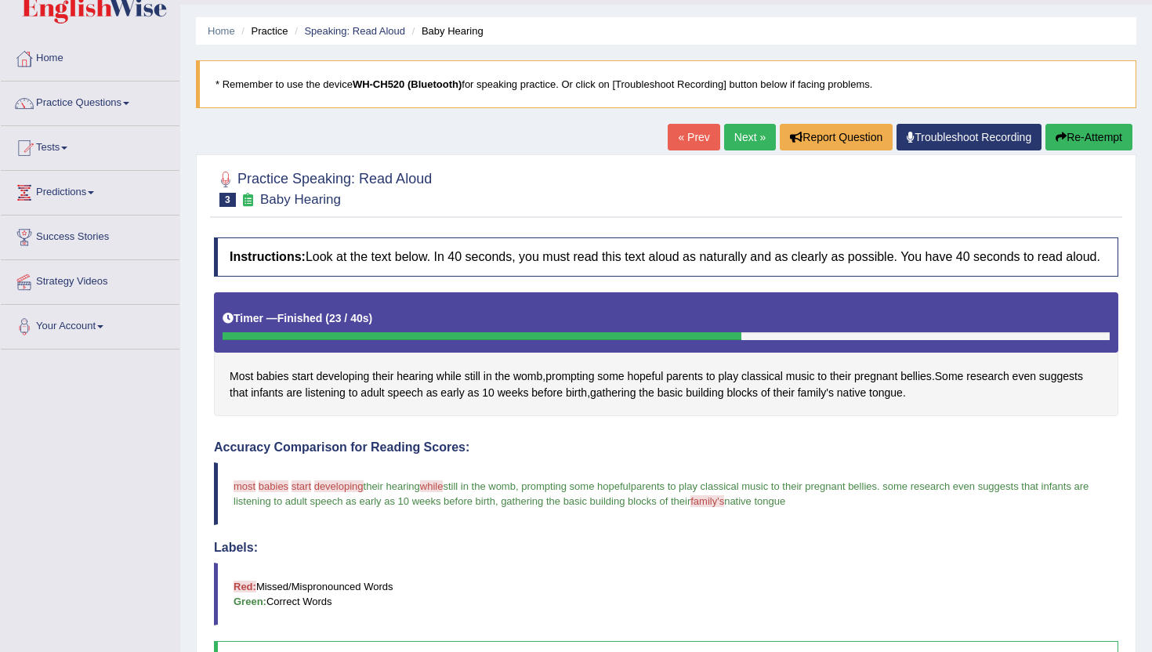
scroll to position [39, 0]
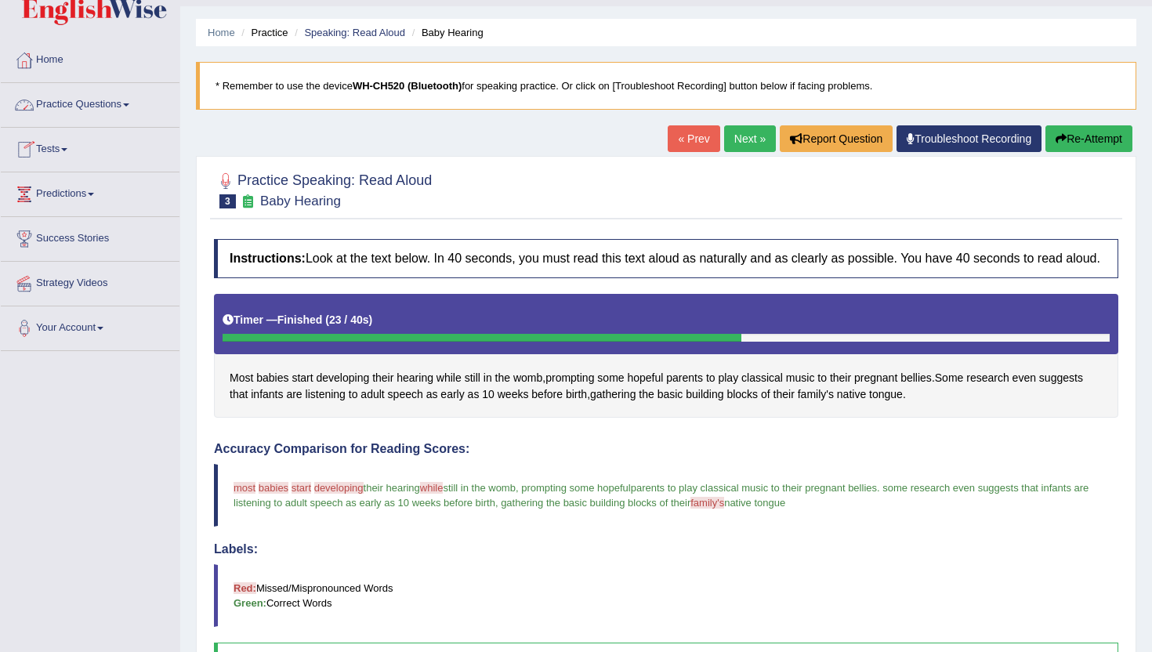
click at [129, 106] on link "Practice Questions" at bounding box center [90, 102] width 179 height 39
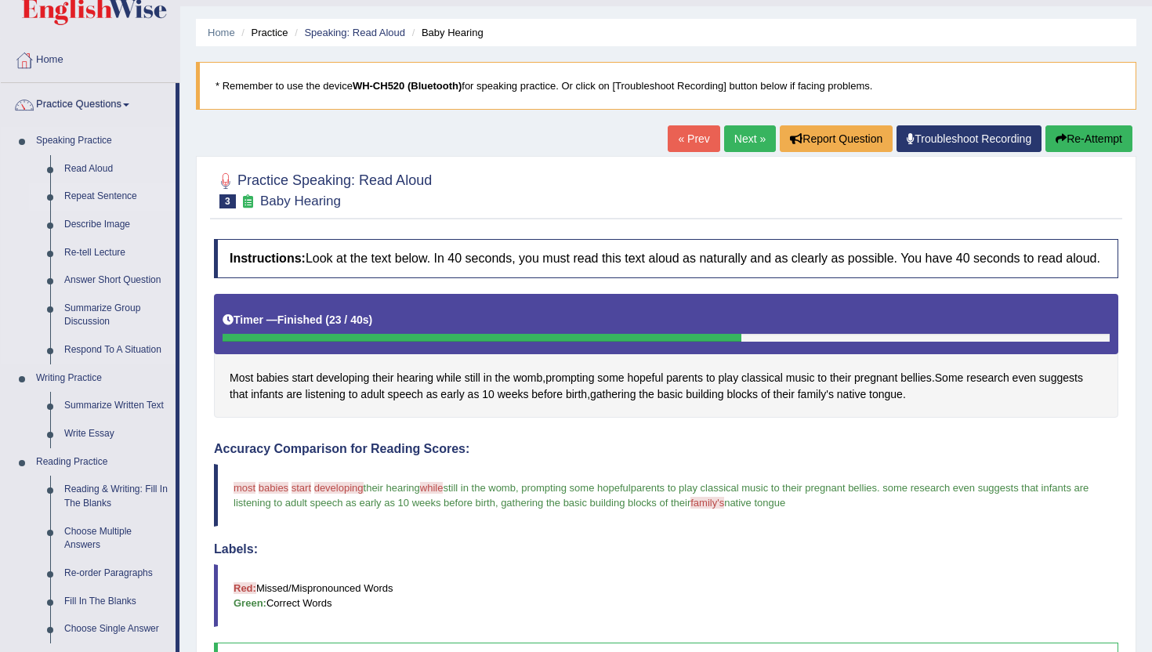
click at [125, 200] on link "Repeat Sentence" at bounding box center [116, 197] width 118 height 28
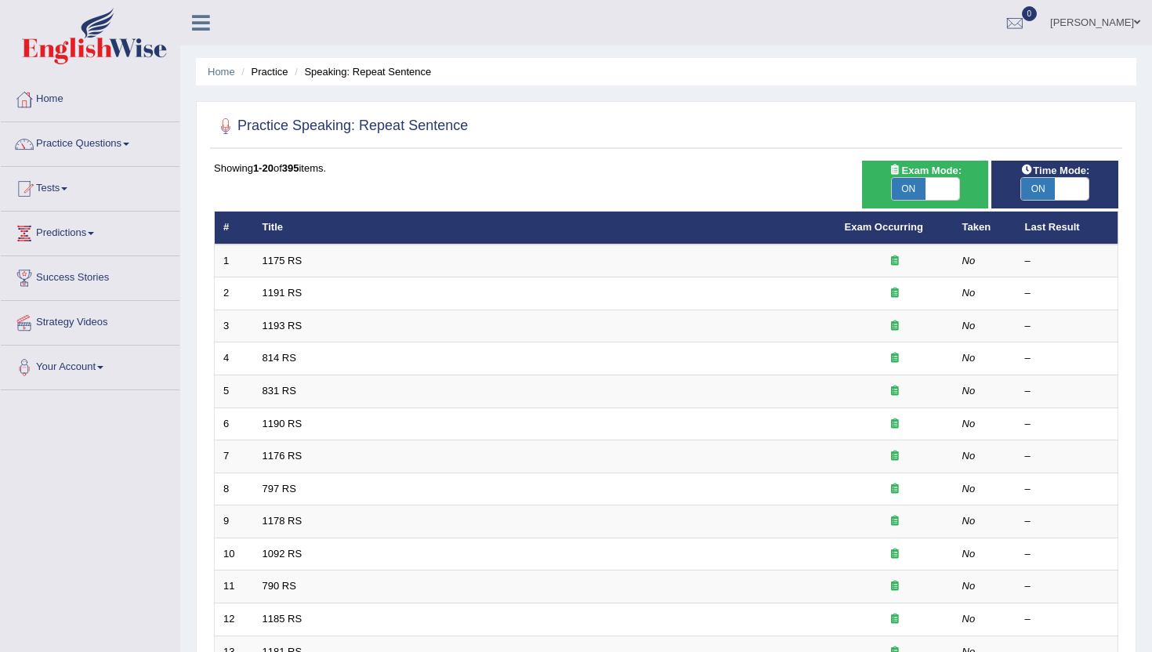
click at [681, 125] on div at bounding box center [666, 126] width 904 height 32
click at [727, 243] on th "Title" at bounding box center [545, 228] width 582 height 33
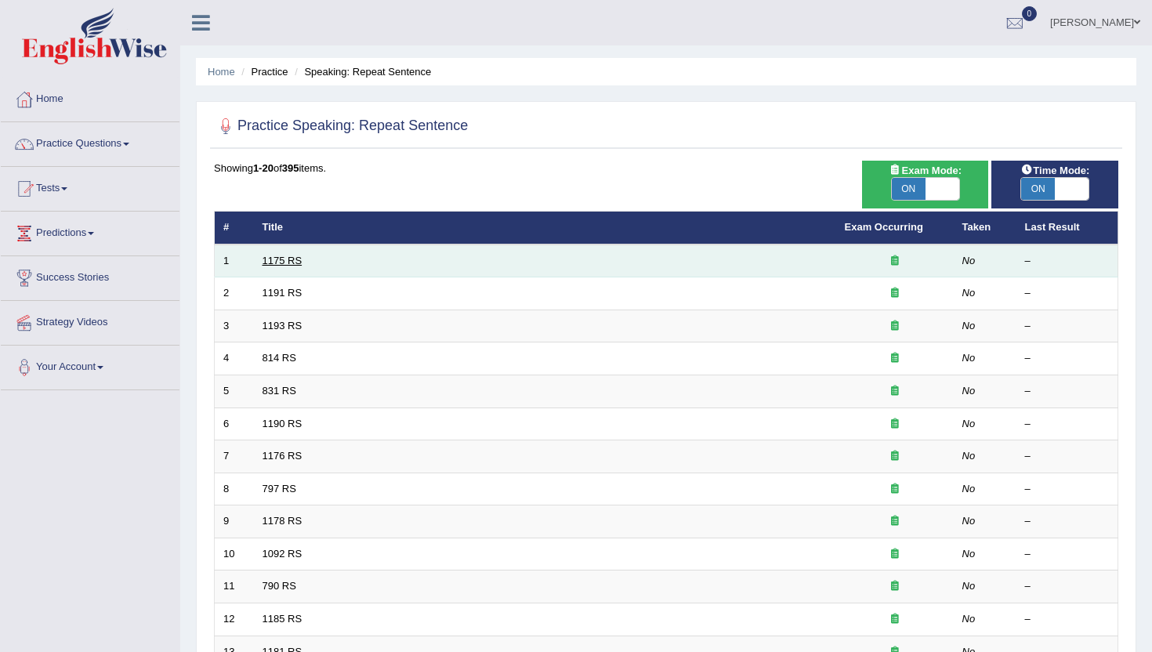
click at [281, 256] on link "1175 RS" at bounding box center [282, 261] width 40 height 12
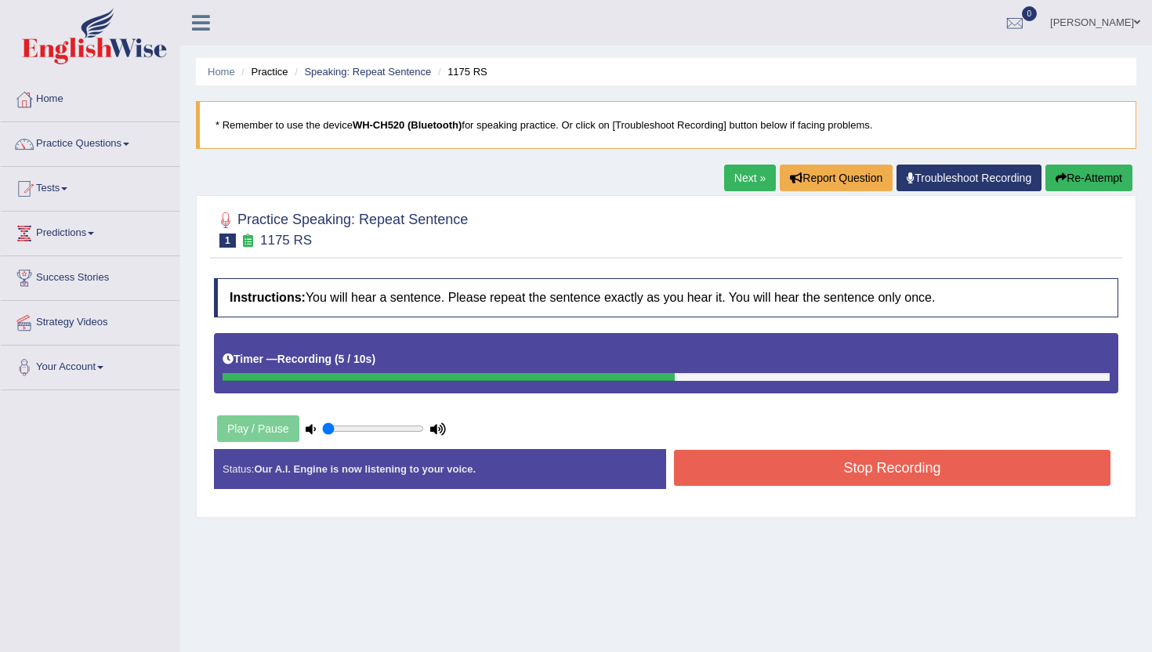
click at [751, 170] on link "Next »" at bounding box center [750, 178] width 52 height 27
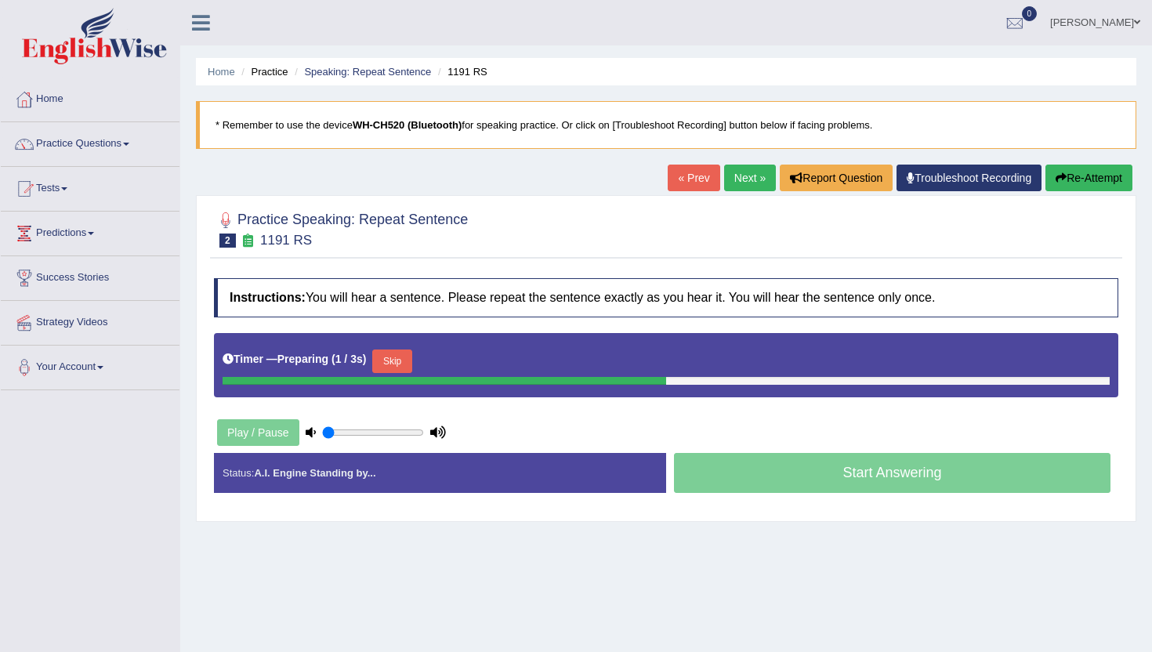
click at [685, 176] on link "« Prev" at bounding box center [694, 178] width 52 height 27
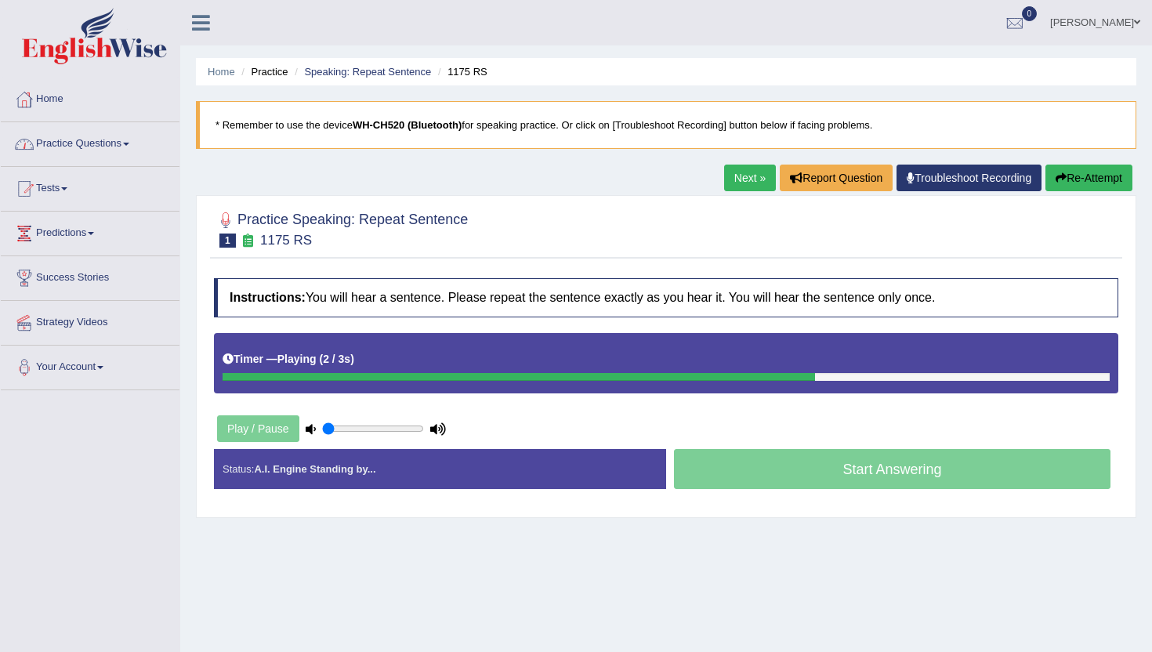
click at [125, 143] on link "Practice Questions" at bounding box center [90, 141] width 179 height 39
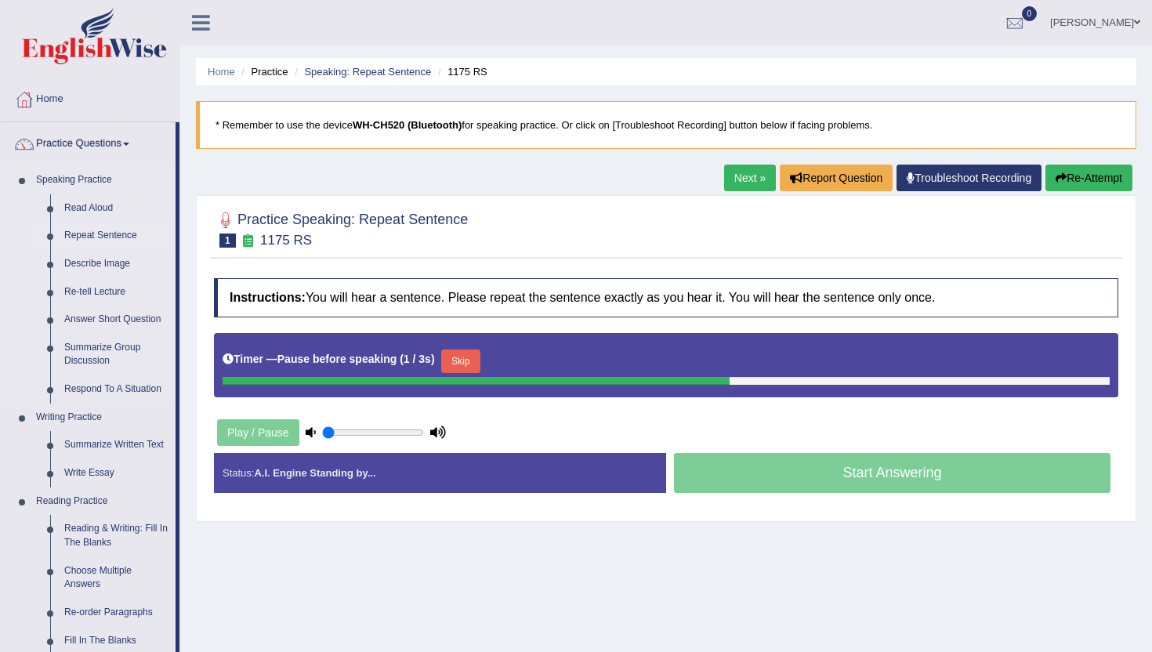
click at [117, 233] on link "Repeat Sentence" at bounding box center [116, 236] width 118 height 28
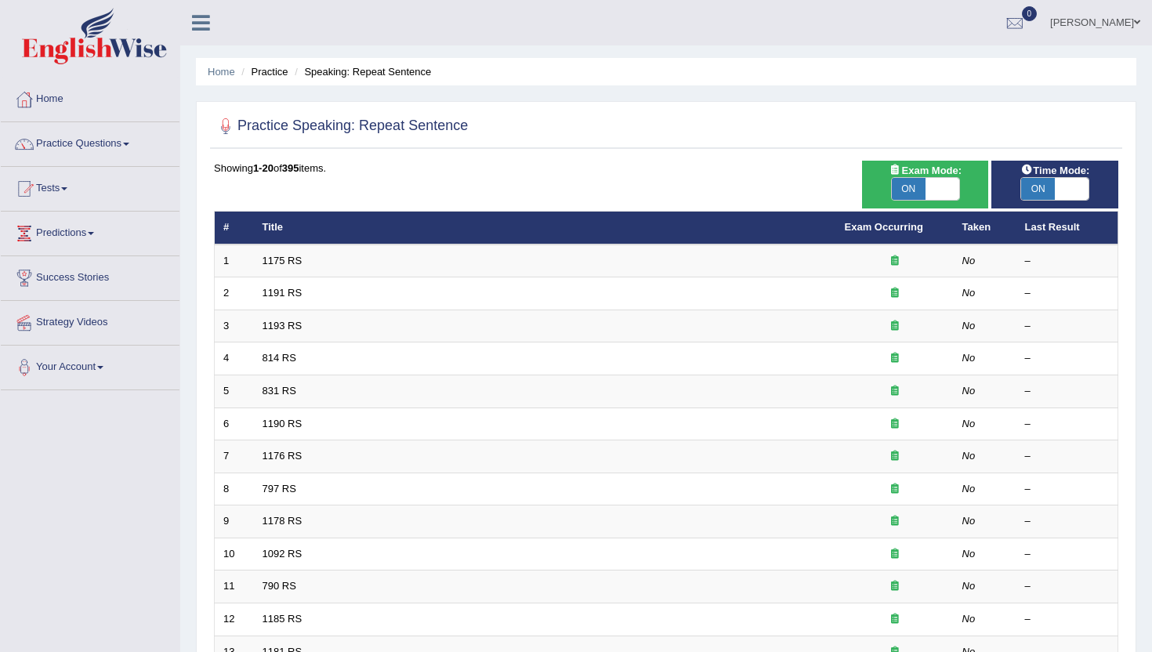
click at [937, 185] on span at bounding box center [942, 189] width 34 height 22
checkbox input "false"
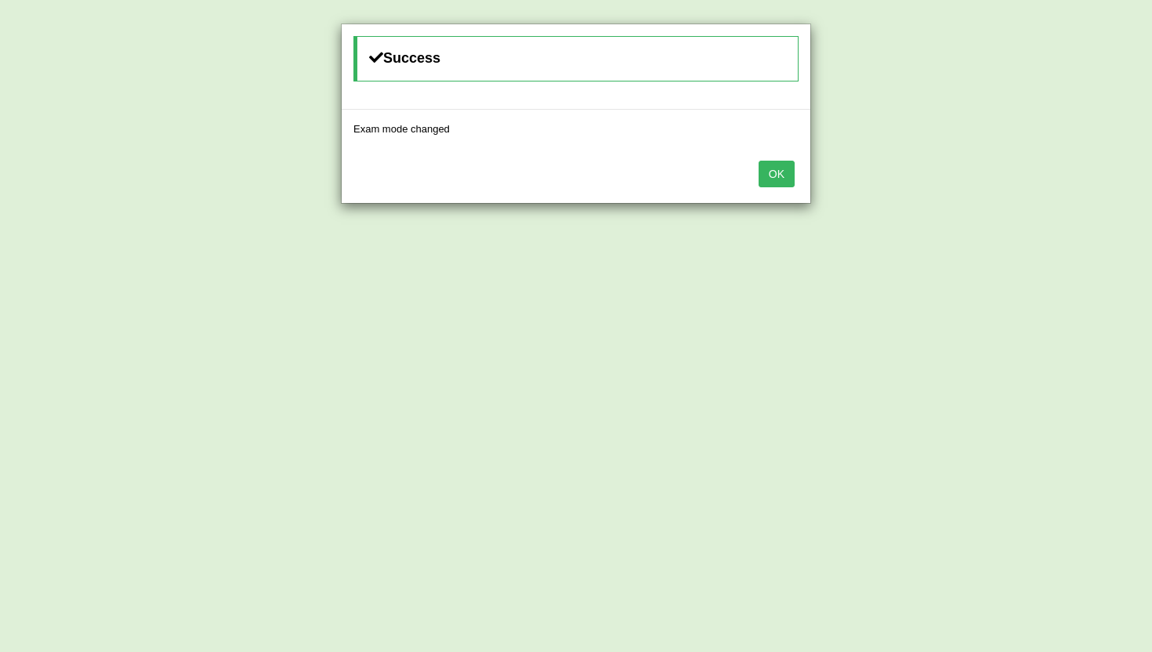
click at [781, 171] on button "OK" at bounding box center [776, 174] width 36 height 27
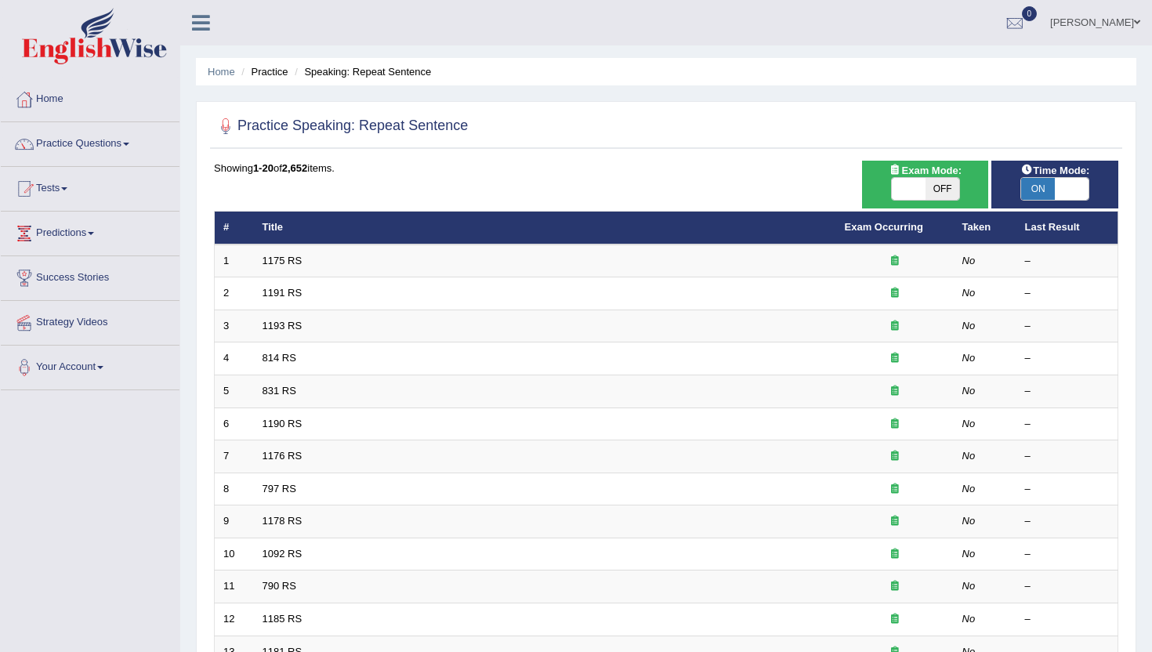
click at [907, 196] on span at bounding box center [909, 189] width 34 height 22
checkbox input "true"
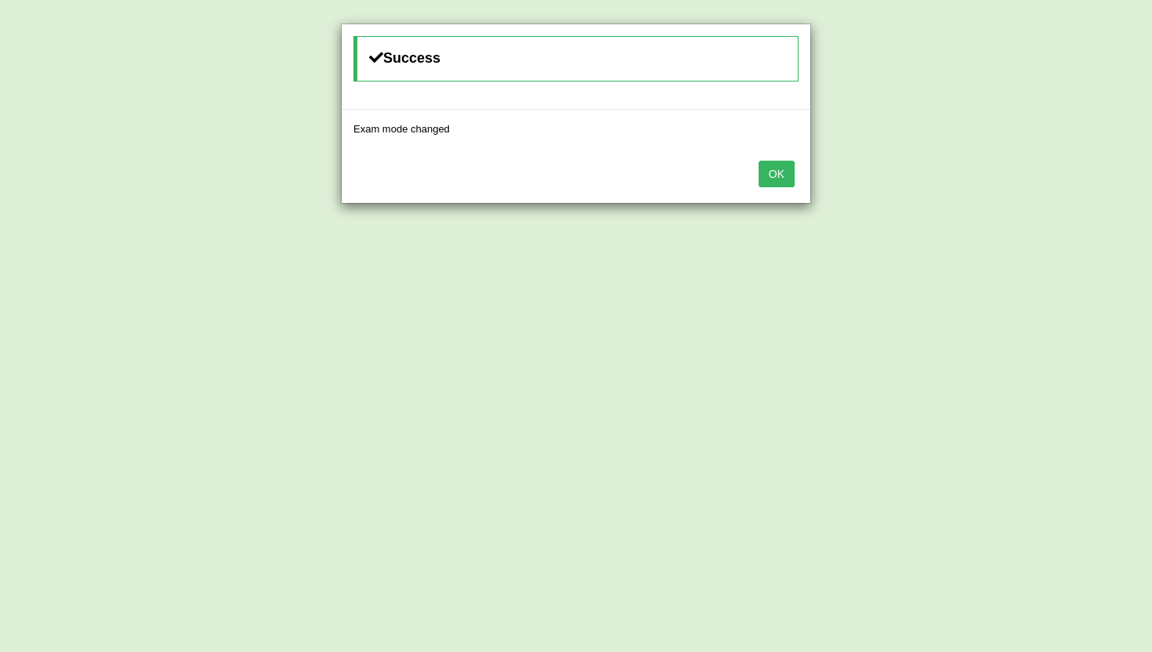
click at [786, 170] on button "OK" at bounding box center [776, 174] width 36 height 27
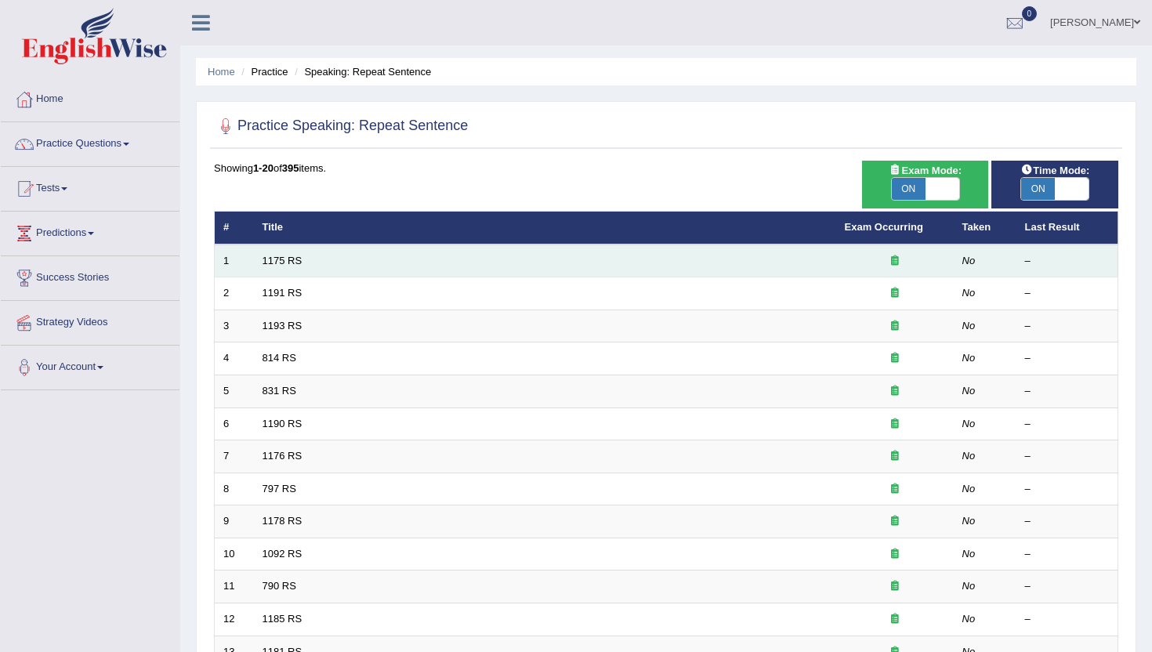
drag, startPoint x: 0, startPoint y: 0, endPoint x: 469, endPoint y: 244, distance: 528.1
click at [588, 244] on td "1175 RS" at bounding box center [545, 260] width 582 height 33
click at [283, 261] on link "1175 RS" at bounding box center [282, 261] width 40 height 12
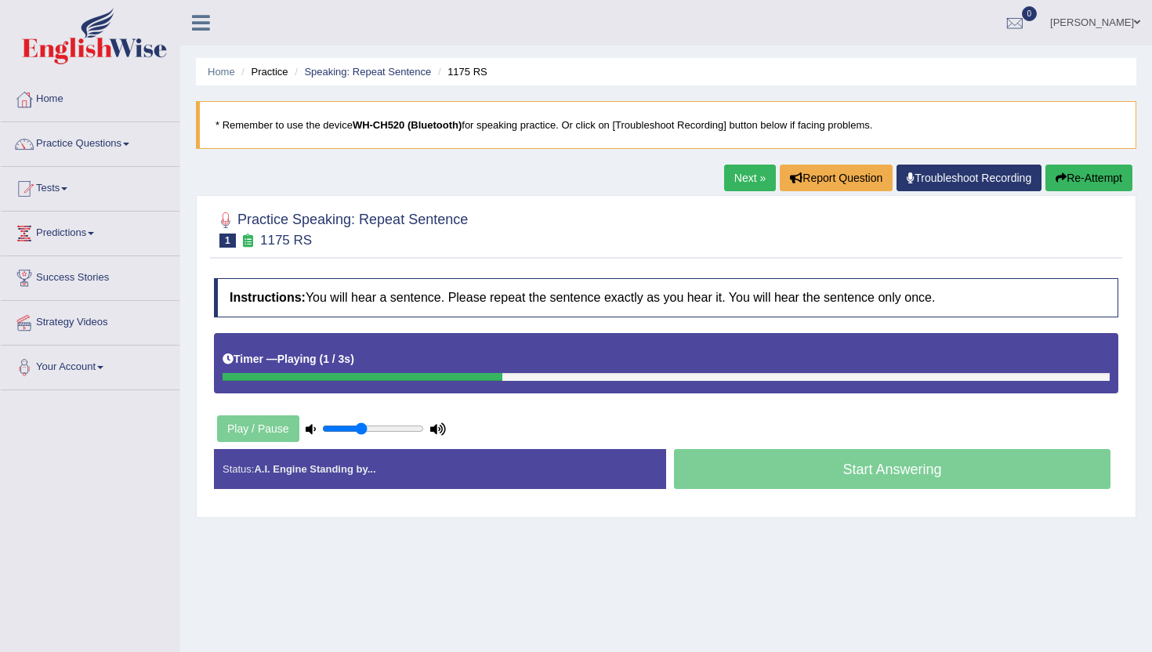
type input "0.4"
click at [360, 432] on input "range" at bounding box center [373, 428] width 102 height 13
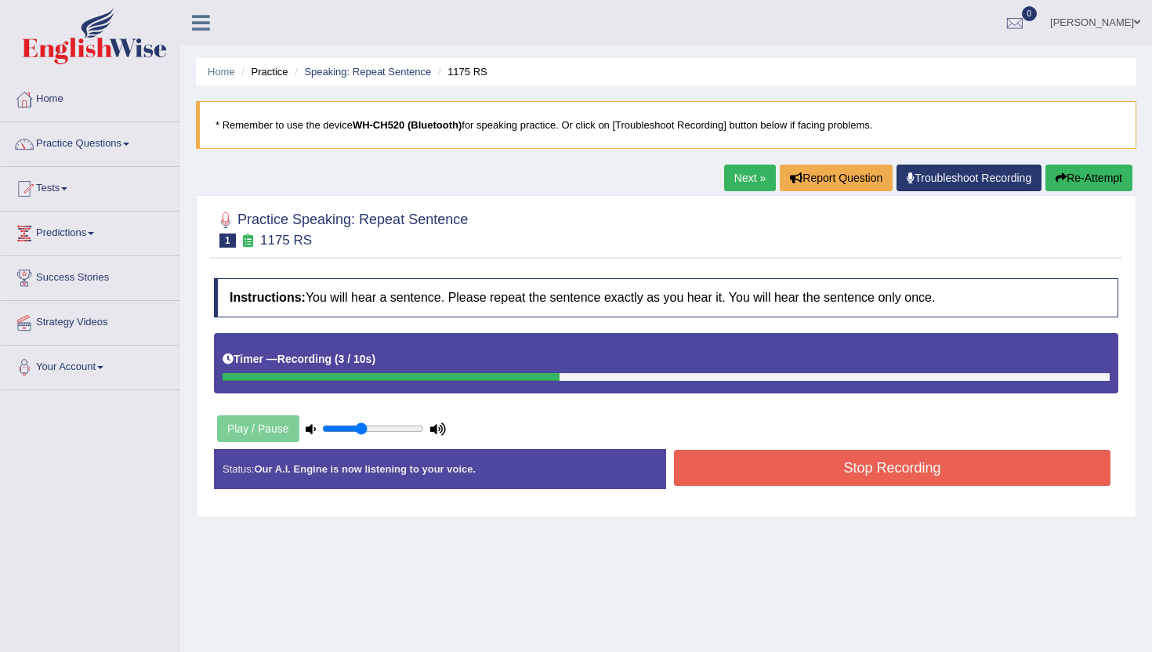
click at [708, 469] on button "Stop Recording" at bounding box center [892, 468] width 436 height 36
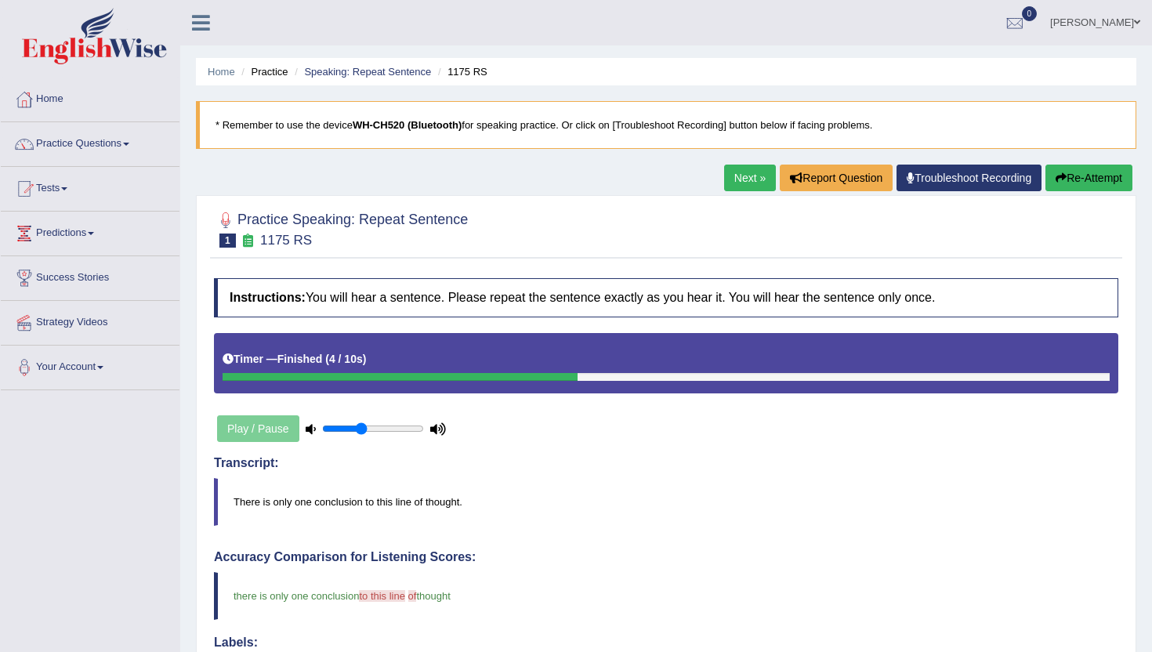
click at [739, 174] on link "Next »" at bounding box center [750, 178] width 52 height 27
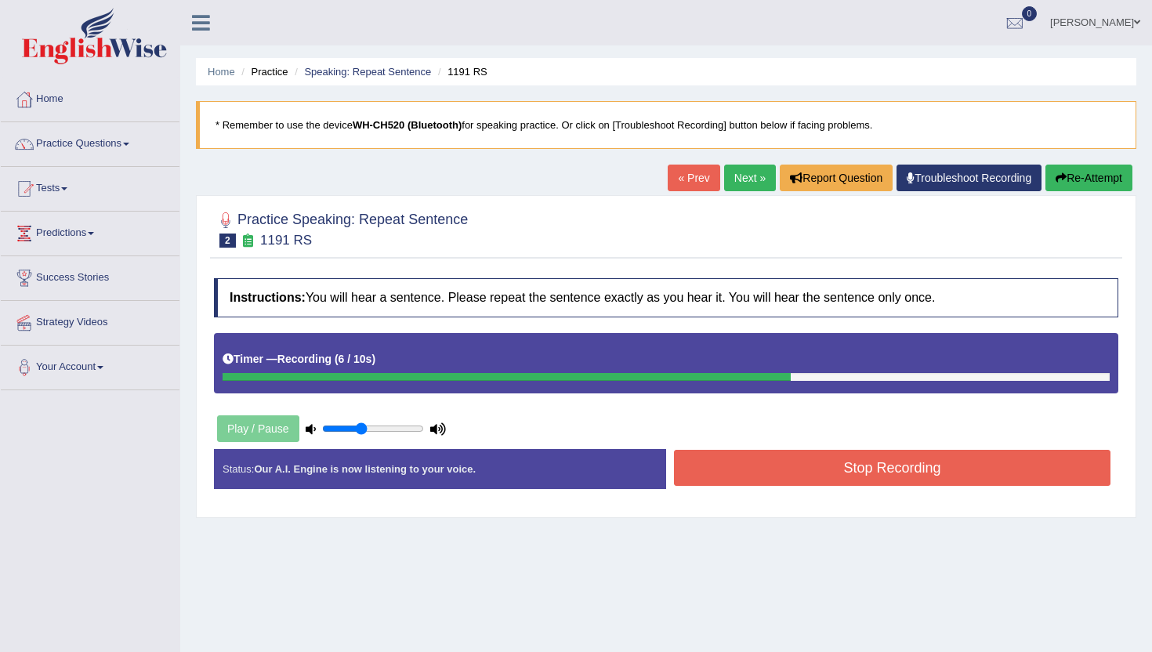
click at [847, 489] on div "Stop Recording" at bounding box center [892, 470] width 452 height 40
click at [829, 465] on button "Stop Recording" at bounding box center [892, 468] width 436 height 36
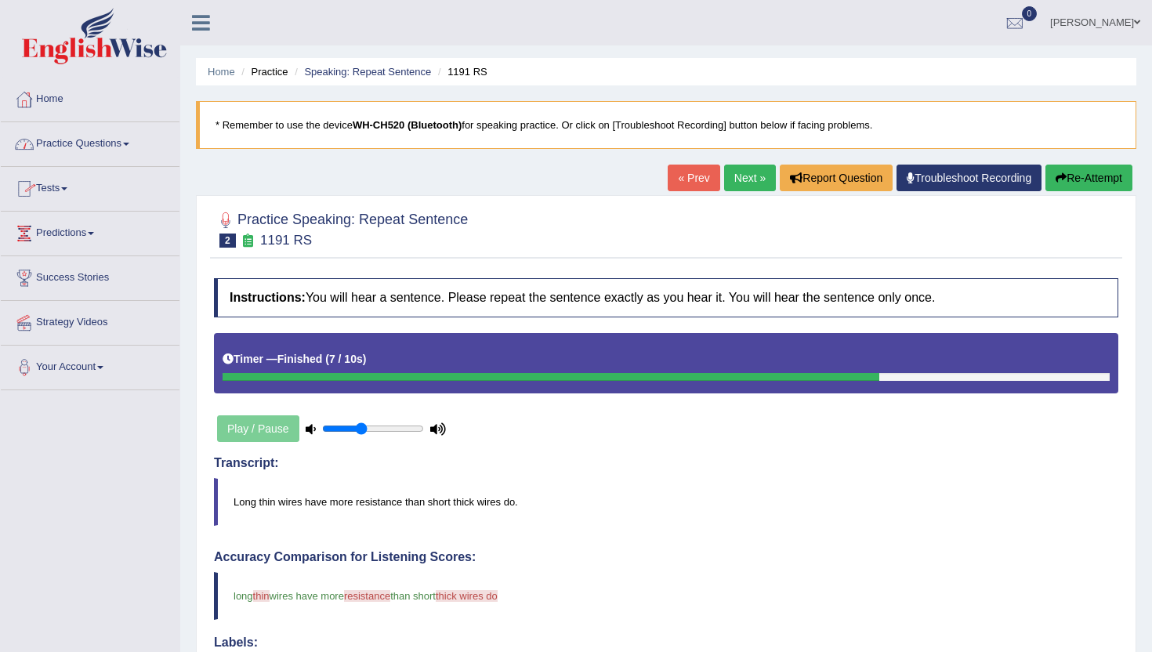
click at [70, 107] on link "Home" at bounding box center [90, 97] width 179 height 39
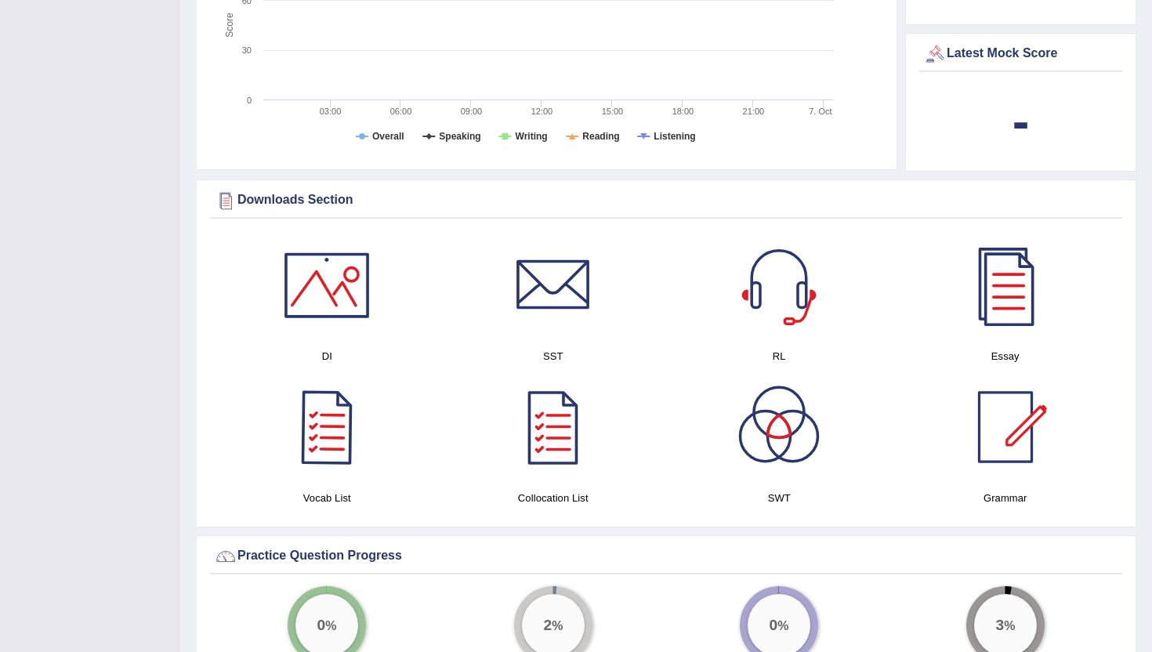
scroll to position [623, 0]
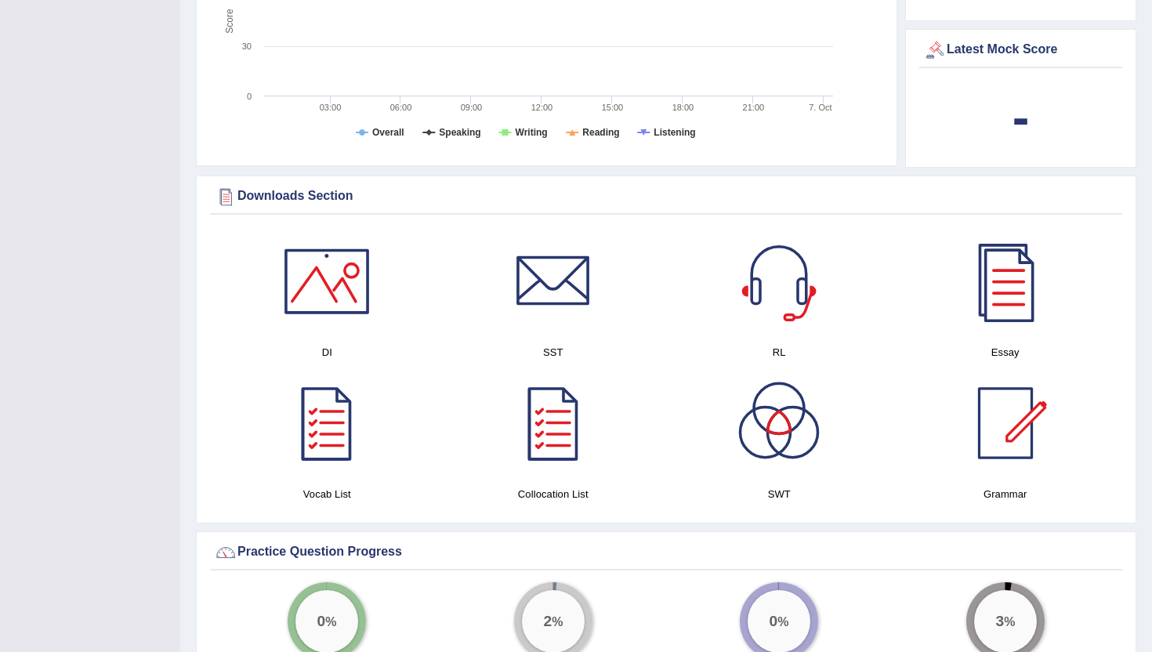
click at [307, 293] on div at bounding box center [327, 281] width 110 height 110
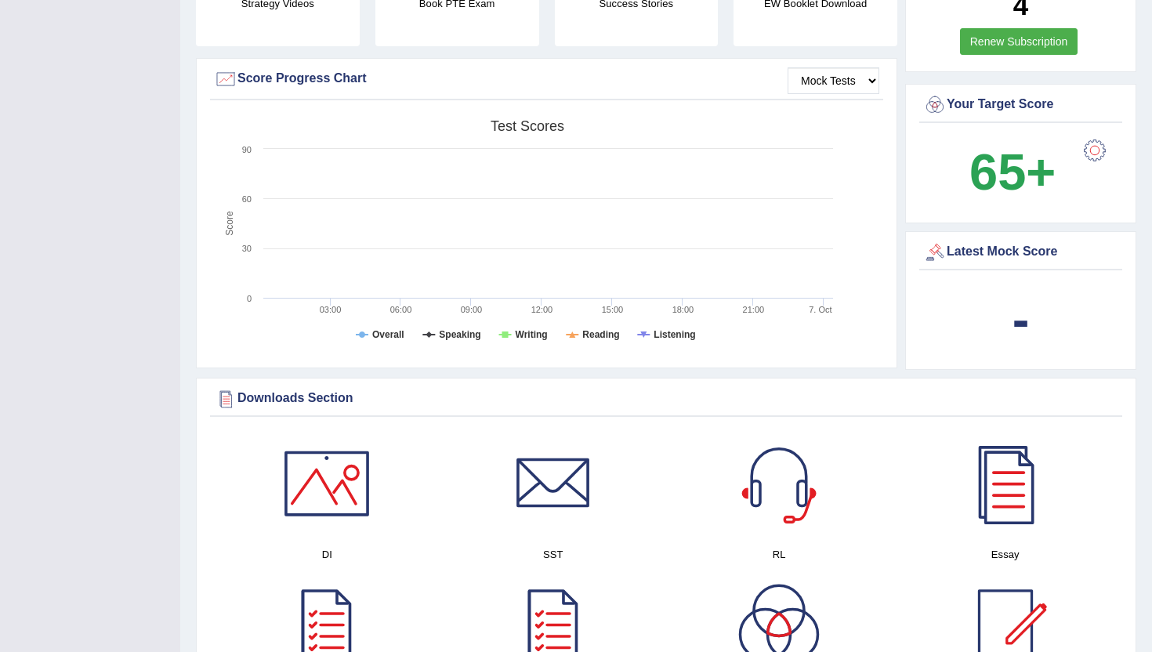
scroll to position [0, 0]
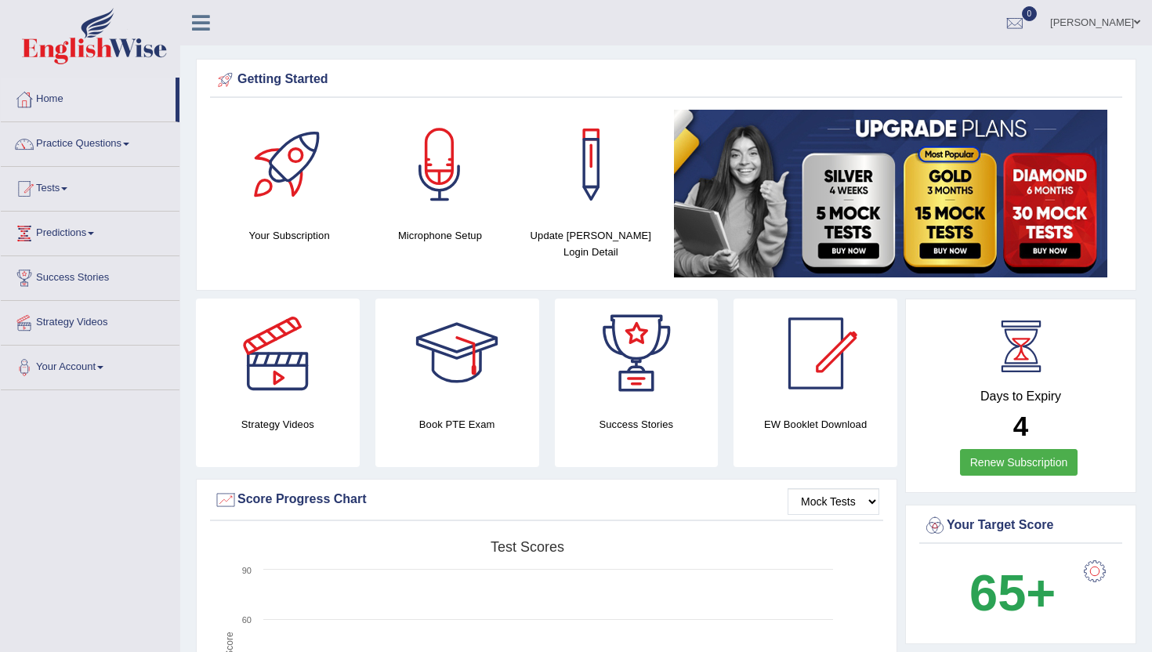
click at [1119, 16] on link "Lydia N" at bounding box center [1095, 20] width 114 height 41
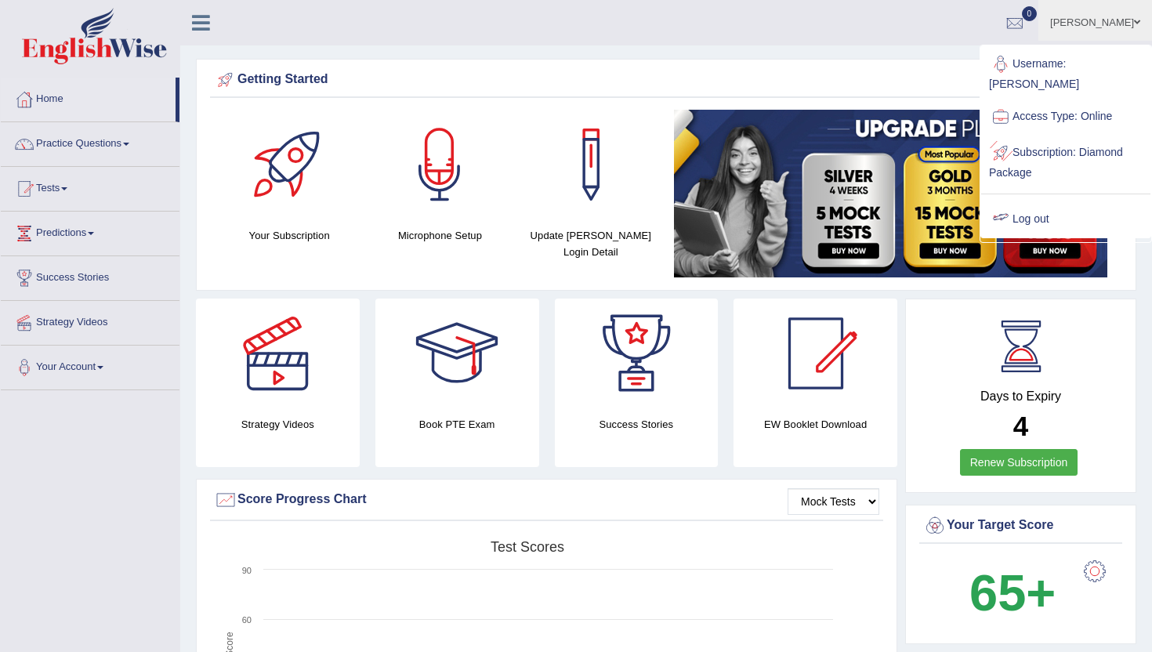
click at [1030, 201] on link "Log out" at bounding box center [1065, 219] width 169 height 36
